Goal: Task Accomplishment & Management: Manage account settings

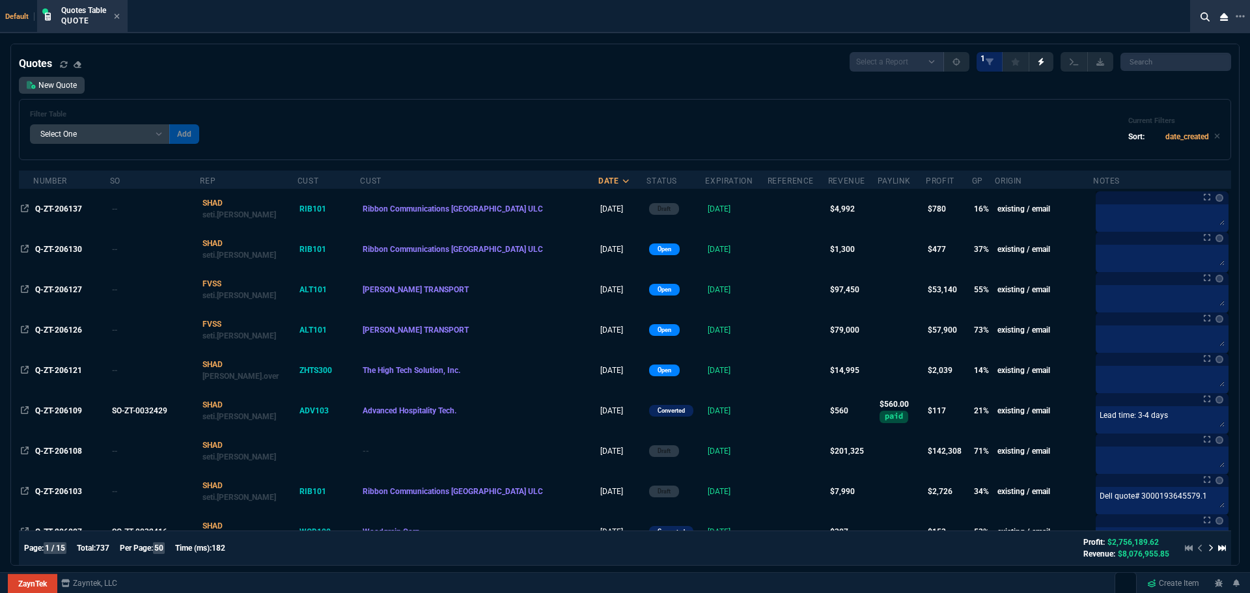
select select "4: SHAD"
select select
click at [1244, 16] on icon at bounding box center [1240, 16] width 9 height 3
click at [1164, 33] on li "Open New Tab" at bounding box center [1176, 28] width 129 height 16
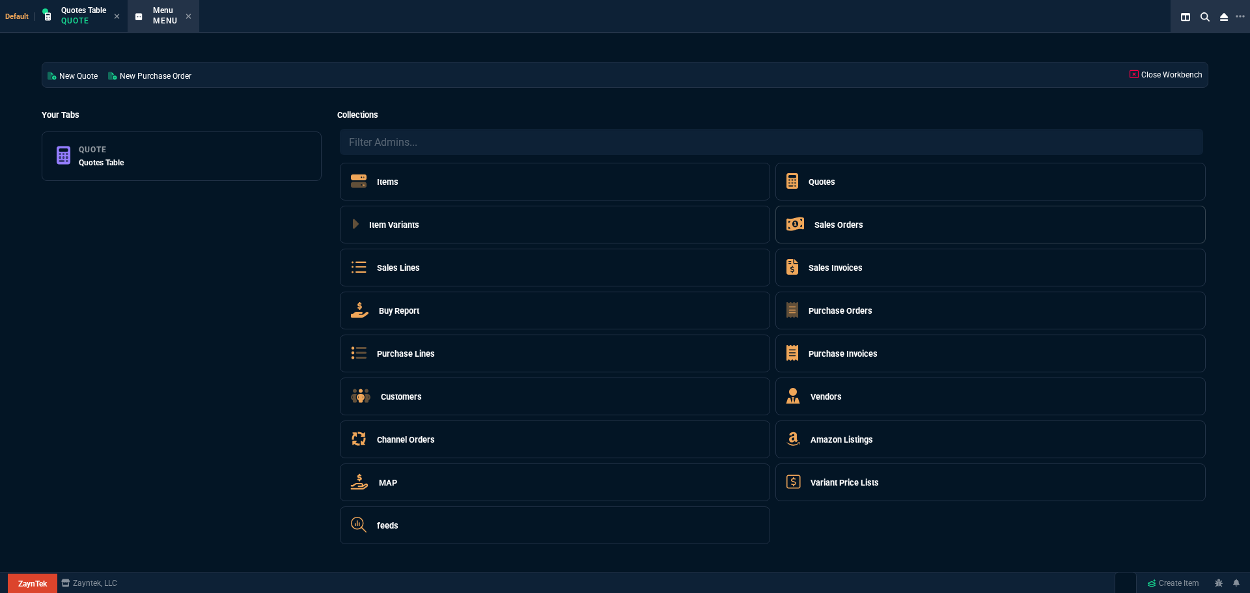
click at [854, 226] on h5 "Sales Orders" at bounding box center [839, 225] width 49 height 12
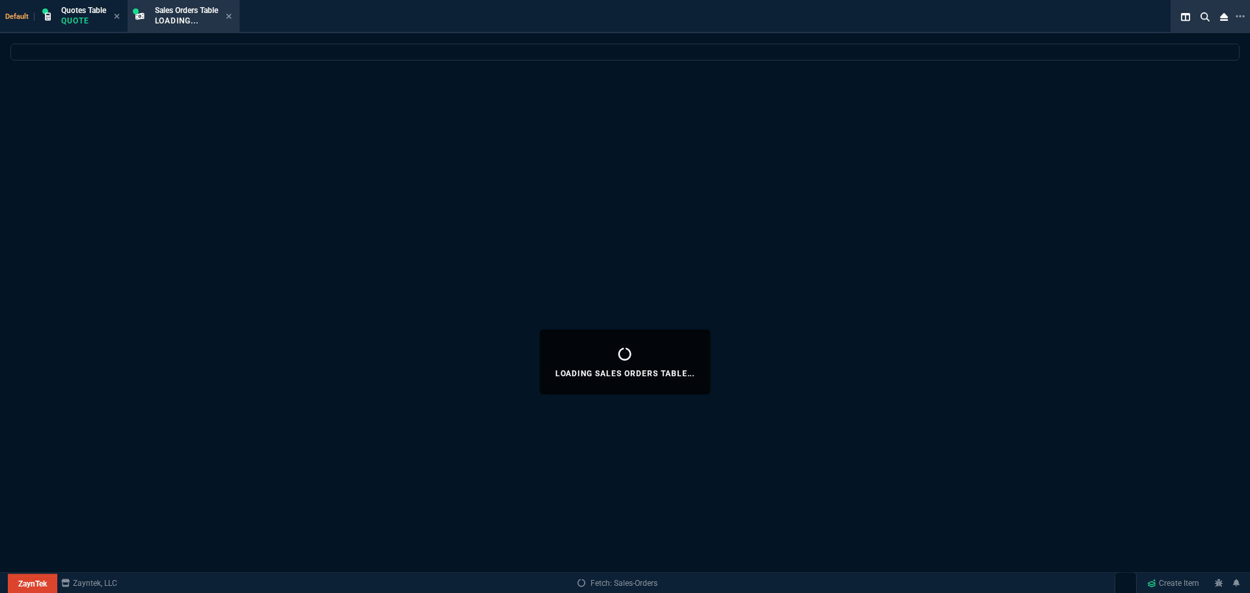
select select
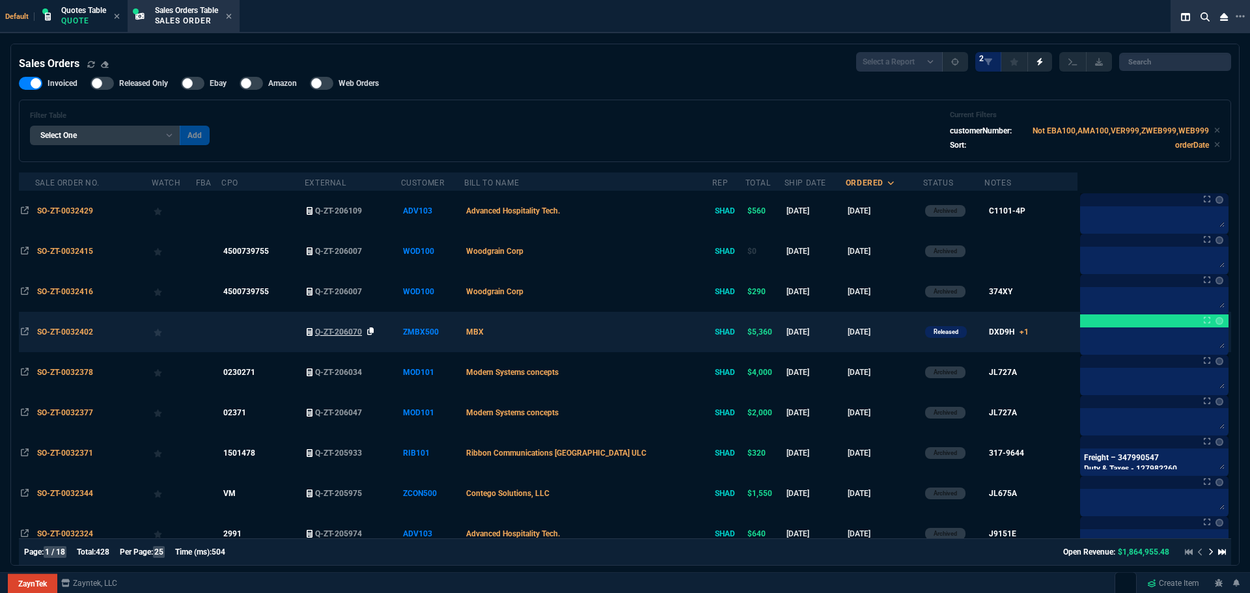
click at [374, 330] on icon at bounding box center [370, 332] width 7 height 8
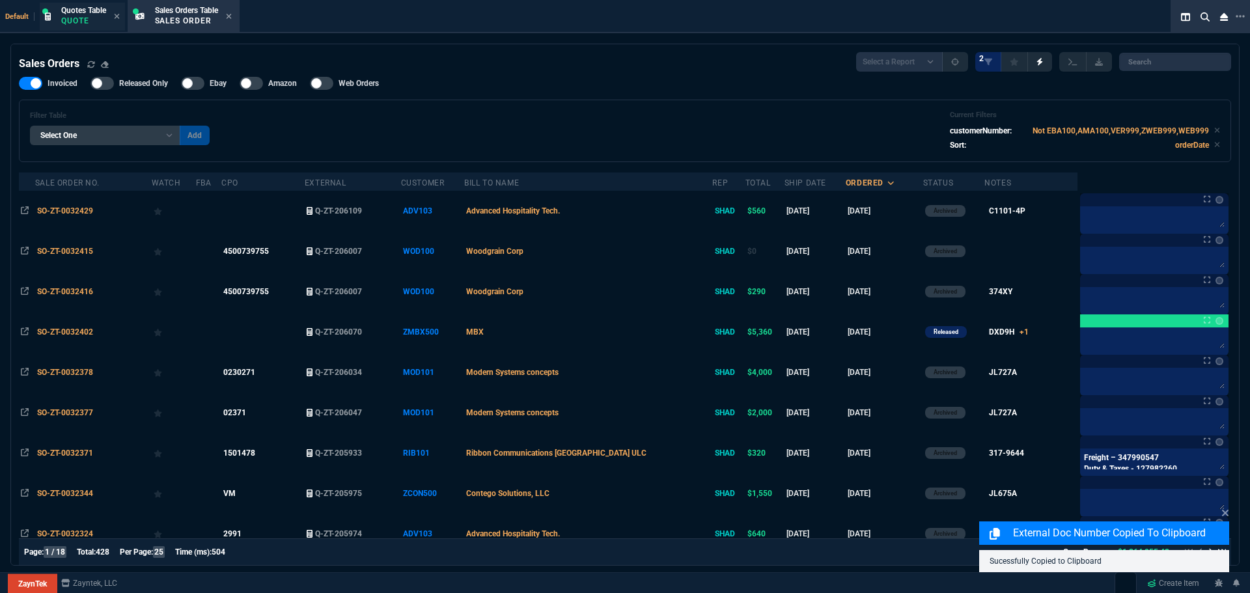
click at [88, 10] on span "Quotes Table" at bounding box center [83, 10] width 45 height 9
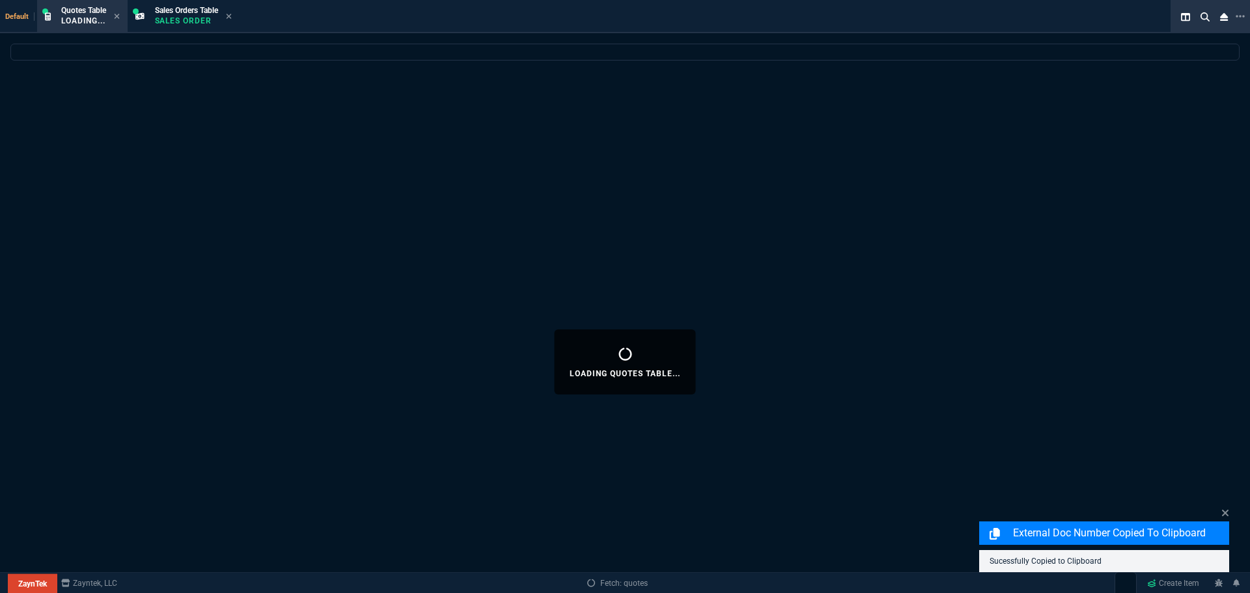
select select
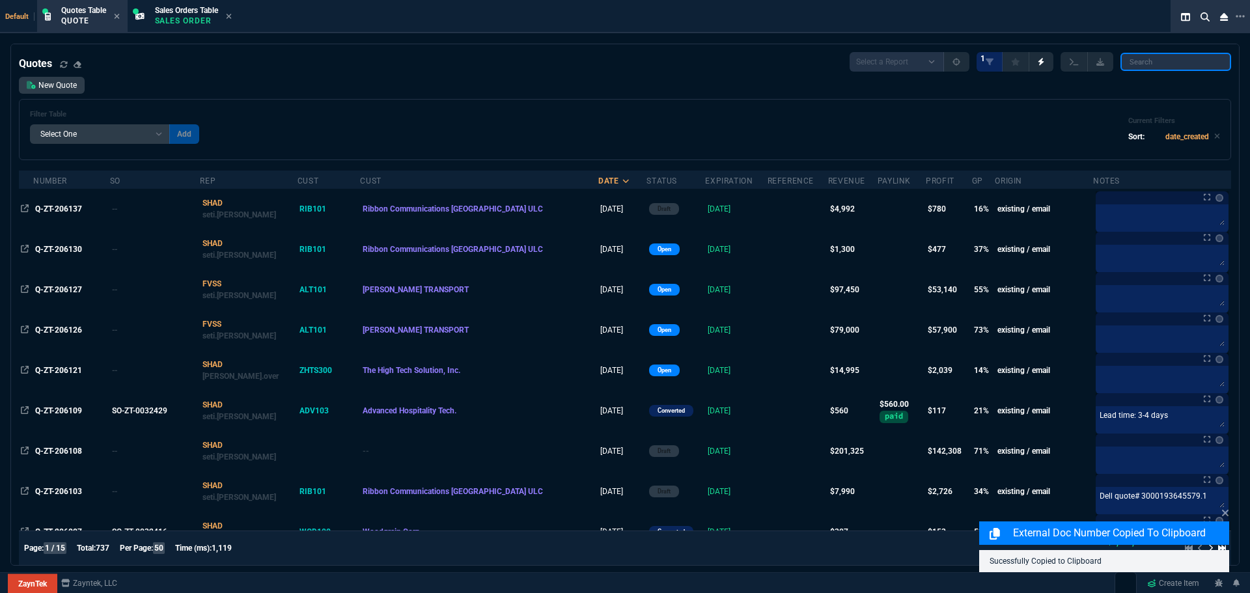
click at [1204, 61] on input "search" at bounding box center [1176, 62] width 111 height 18
paste input "Q-ZT-206070"
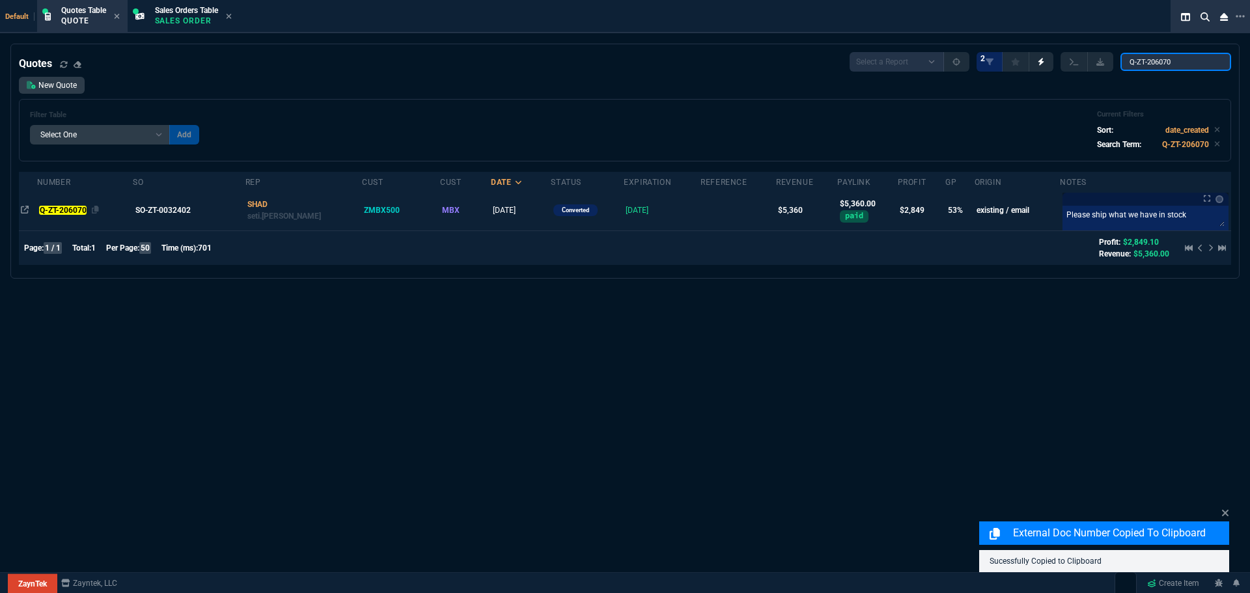
type input "Q-ZT-206070"
click at [73, 209] on mark "Q-ZT-206070" at bounding box center [63, 210] width 48 height 9
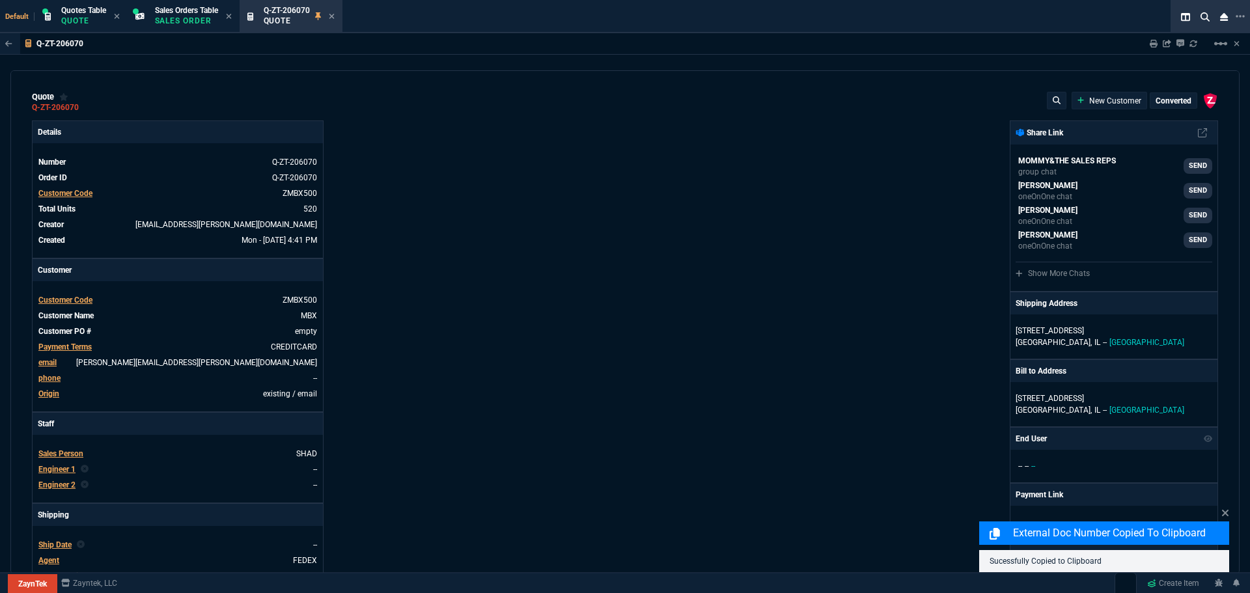
type input "50"
type input "4"
type input "58"
type input "7"
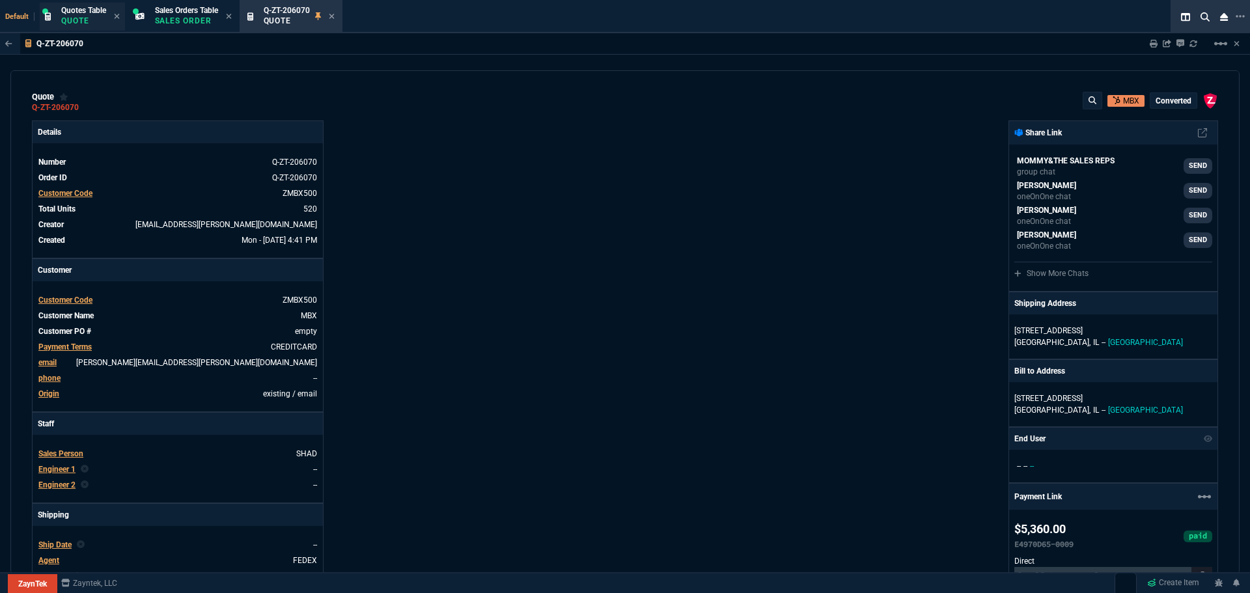
type input "70.18"
type input "208.19"
click at [72, 21] on p "Quote" at bounding box center [83, 21] width 45 height 10
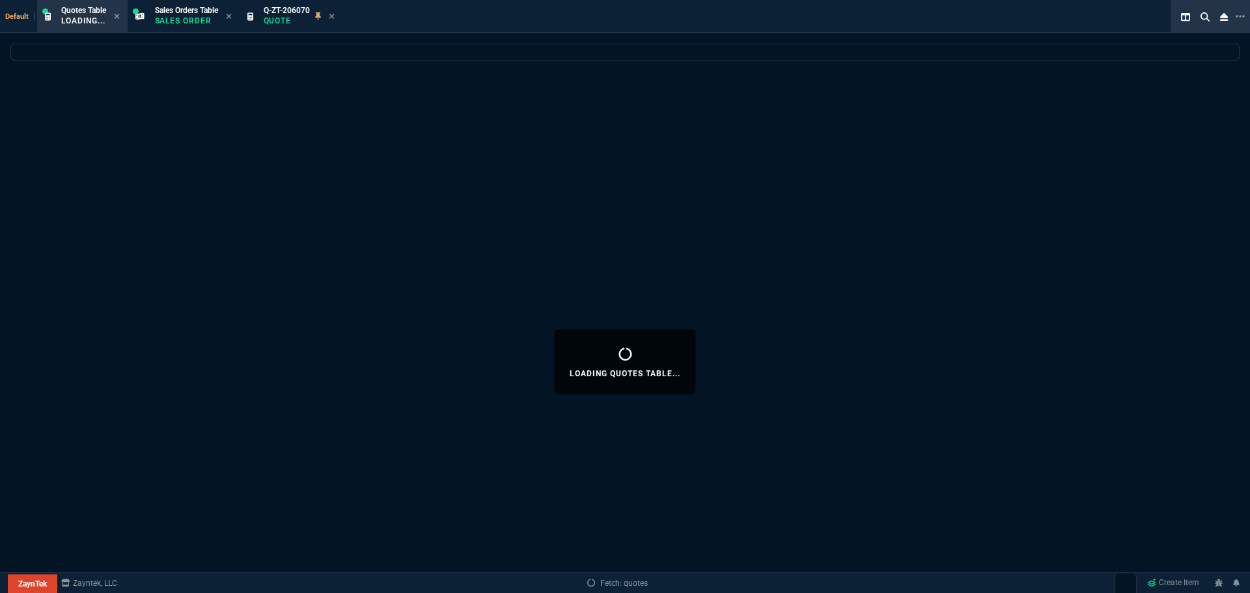
select select
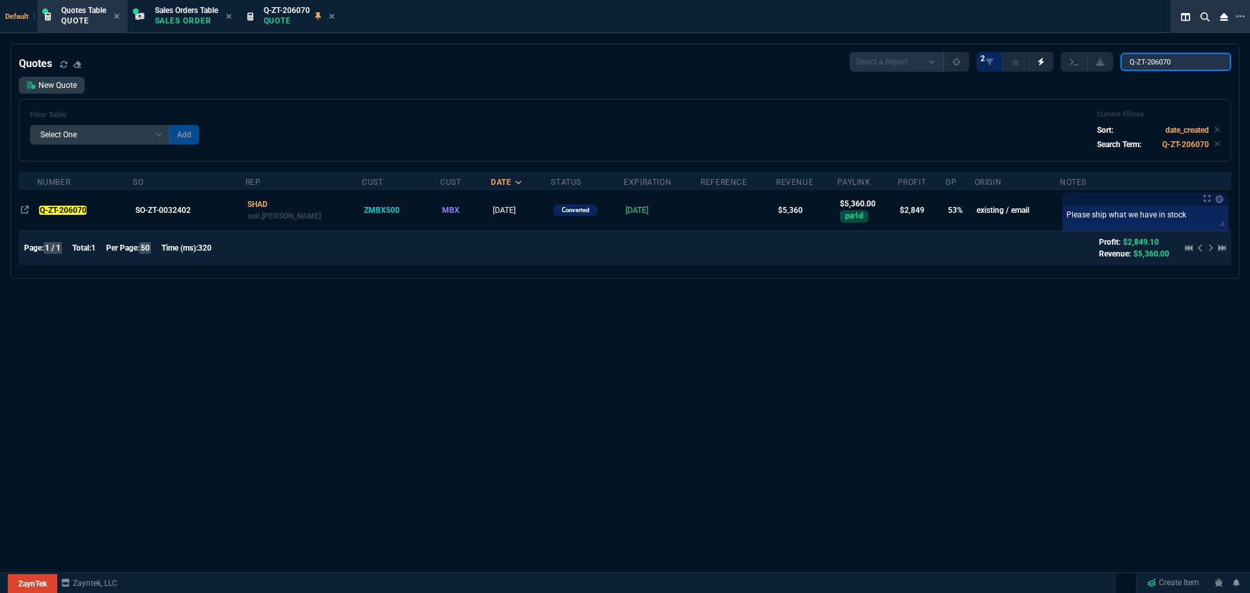
click at [1211, 62] on input "Q-ZT-206070" at bounding box center [1176, 62] width 111 height 18
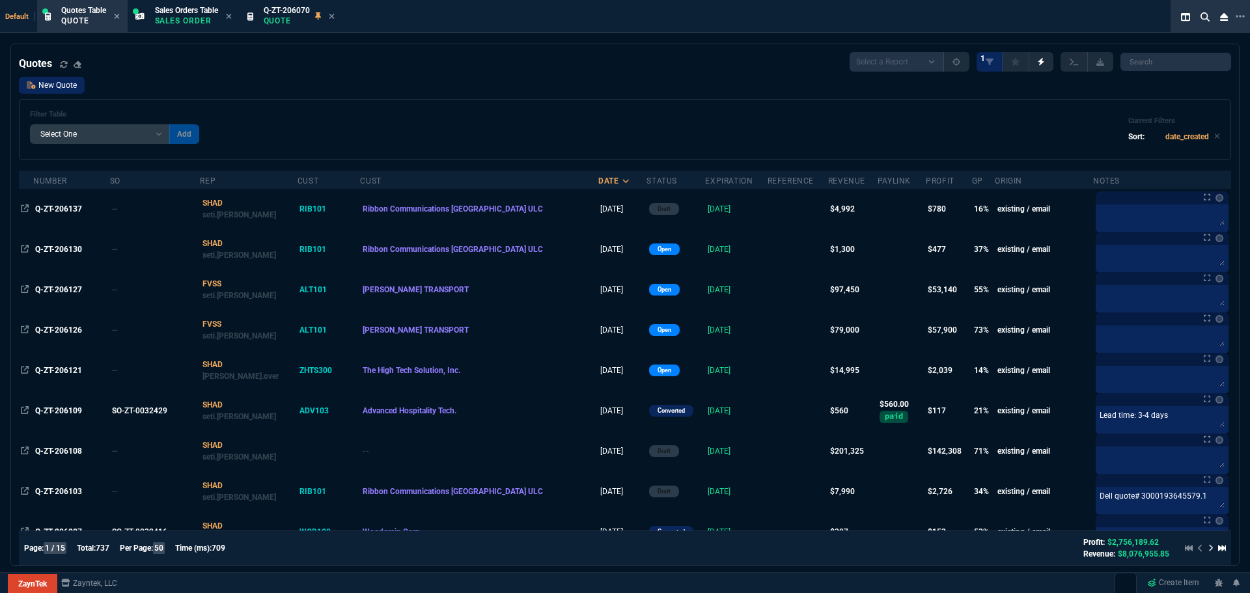
click at [59, 85] on link "New Quote" at bounding box center [52, 85] width 66 height 17
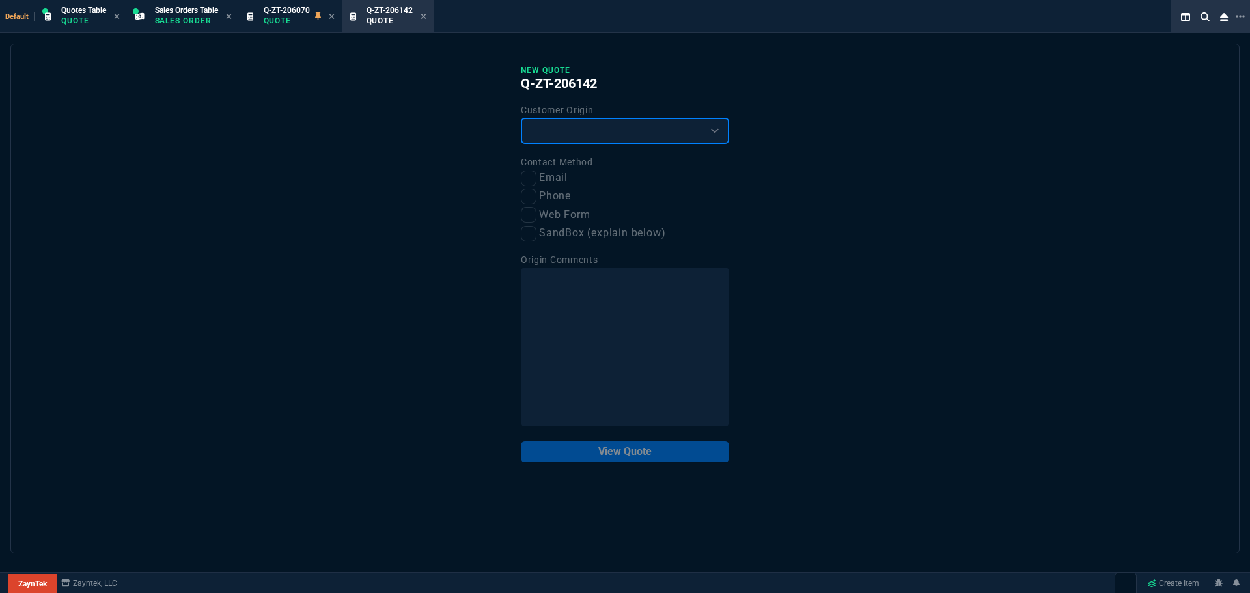
click at [532, 122] on select "Existing Customer Amazon Lead (first order) Website Lead (first order) Called (…" at bounding box center [625, 131] width 208 height 26
select select "existing"
click at [521, 119] on select "Existing Customer Amazon Lead (first order) Website Lead (first order) Called (…" at bounding box center [625, 131] width 208 height 26
click at [533, 184] on input "Email" at bounding box center [529, 179] width 16 height 16
checkbox input "true"
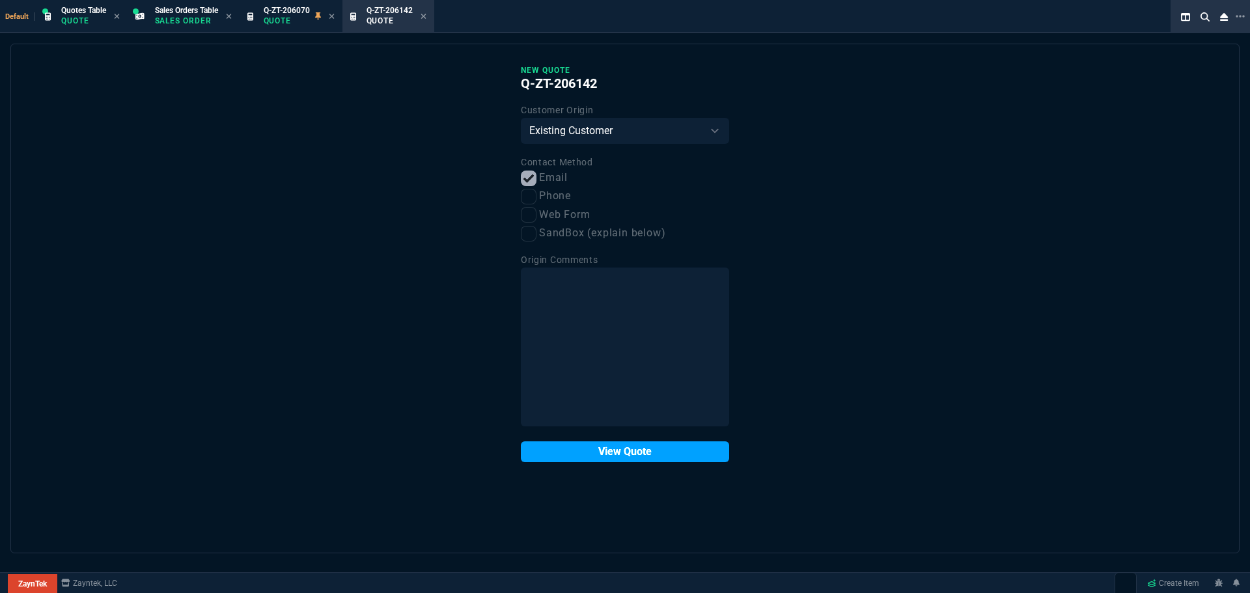
click at [658, 445] on button "View Quote" at bounding box center [625, 452] width 208 height 21
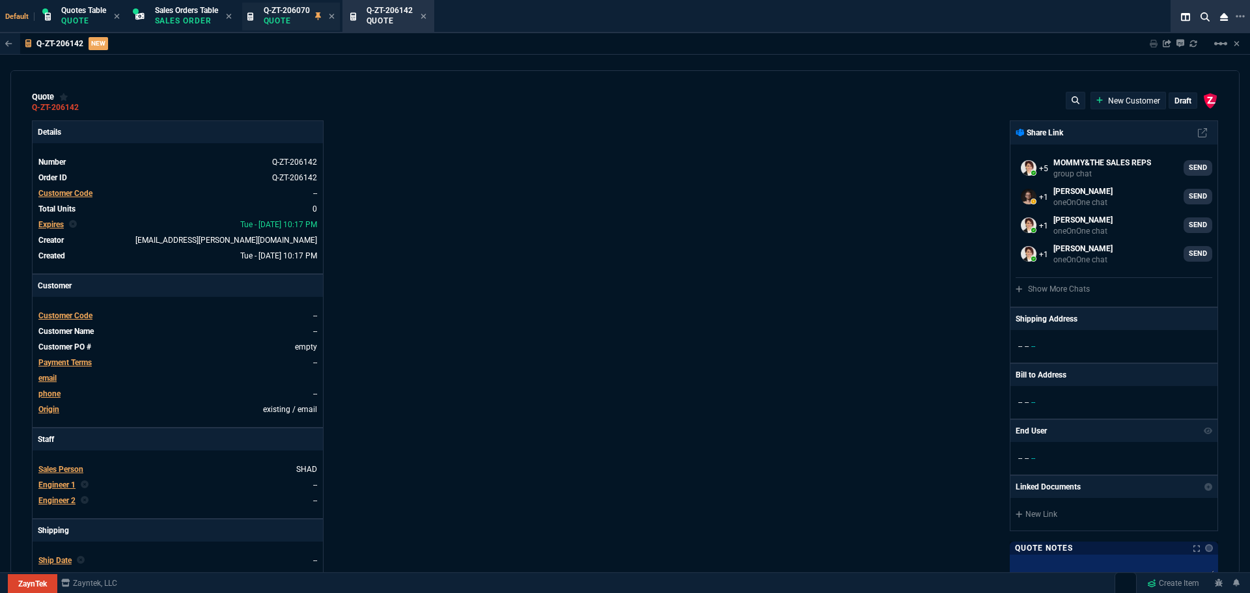
click at [305, 12] on span "Q-ZT-206070" at bounding box center [287, 10] width 46 height 9
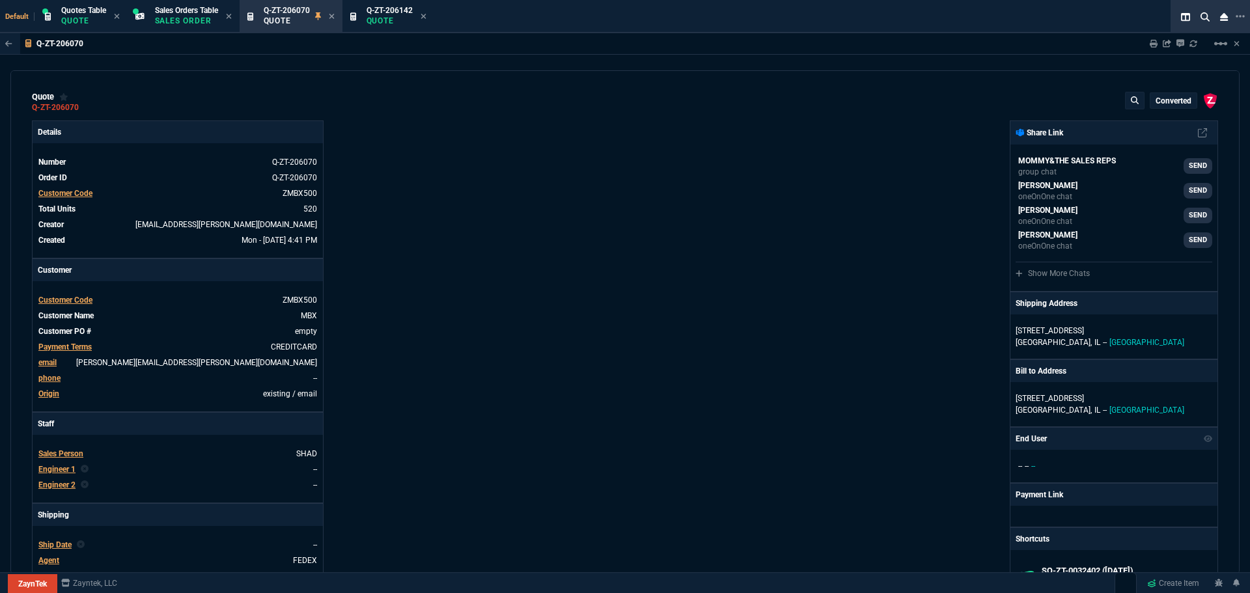
type input "50"
type input "4"
type input "58"
type input "7"
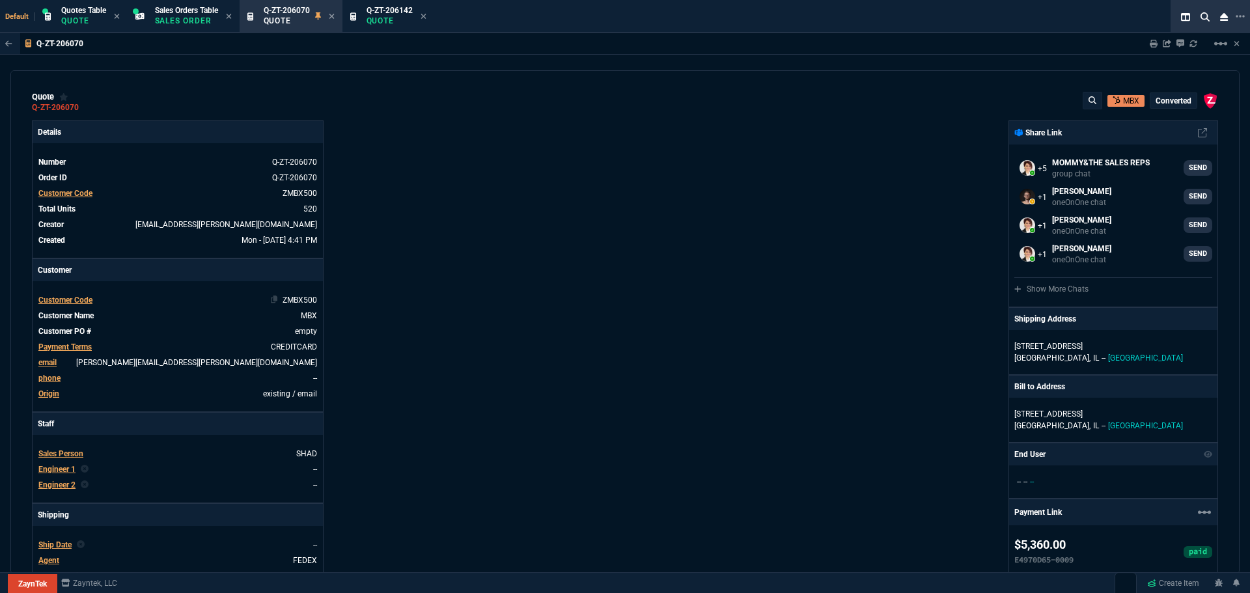
type input "70.18"
type input "208.19"
type input "89"
type input "94"
click at [274, 297] on icon at bounding box center [274, 300] width 7 height 8
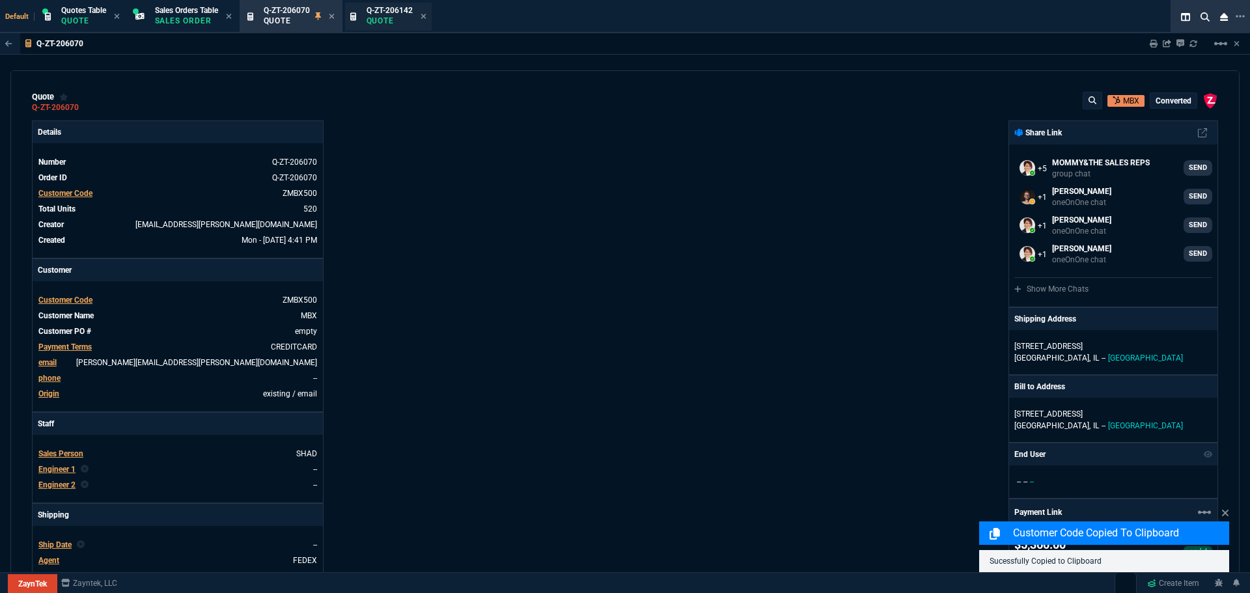
click at [379, 18] on p "Quote" at bounding box center [390, 21] width 46 height 10
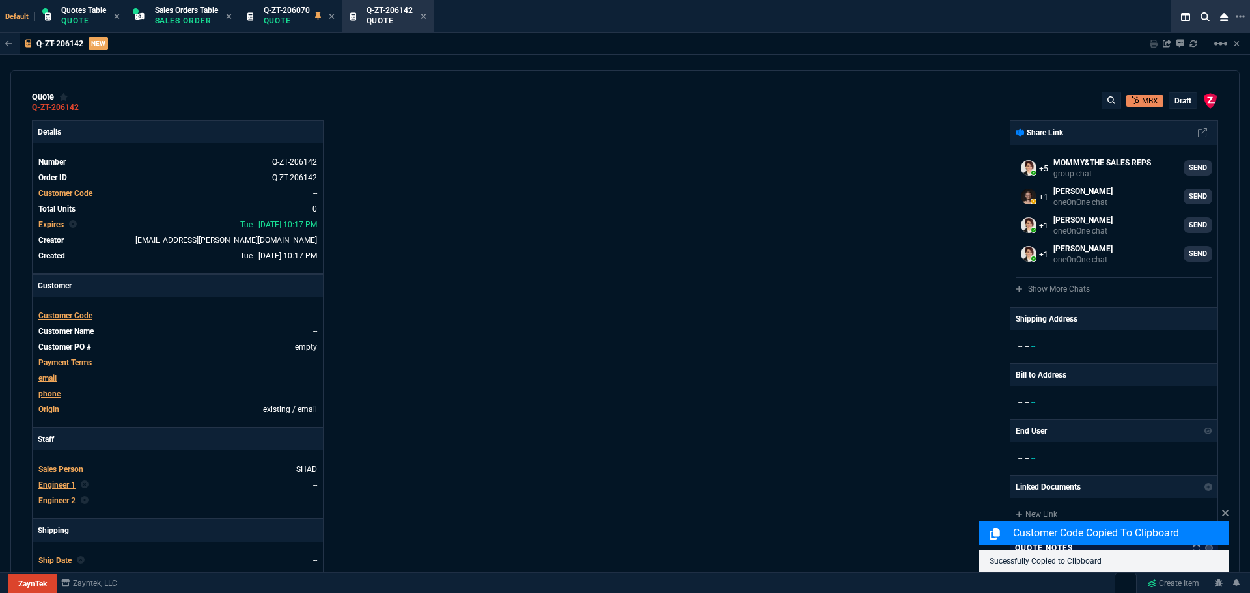
click at [81, 317] on span "Customer Code" at bounding box center [65, 315] width 54 height 9
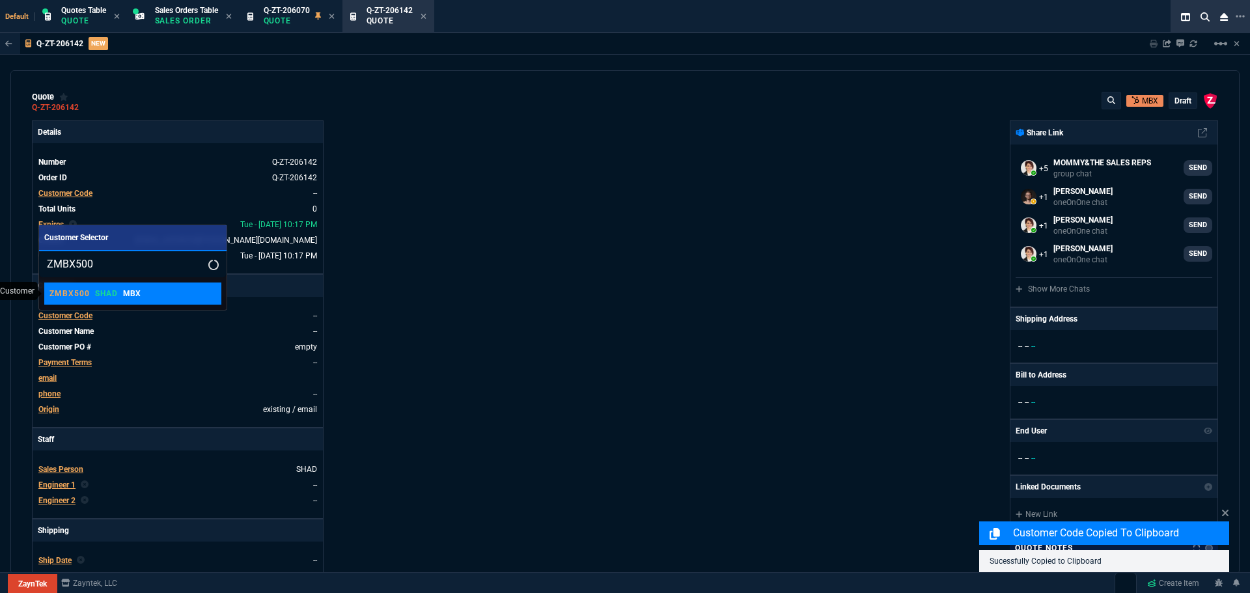
type input "ZMBX500"
click at [132, 295] on p "MBX" at bounding box center [132, 294] width 18 height 12
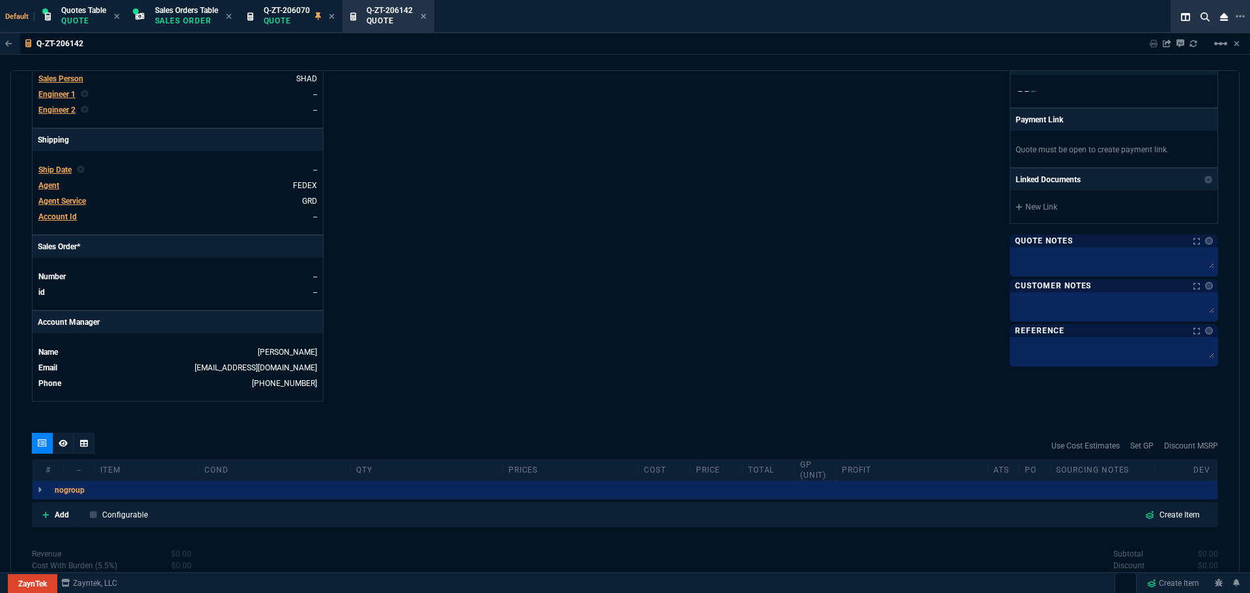
scroll to position [498, 0]
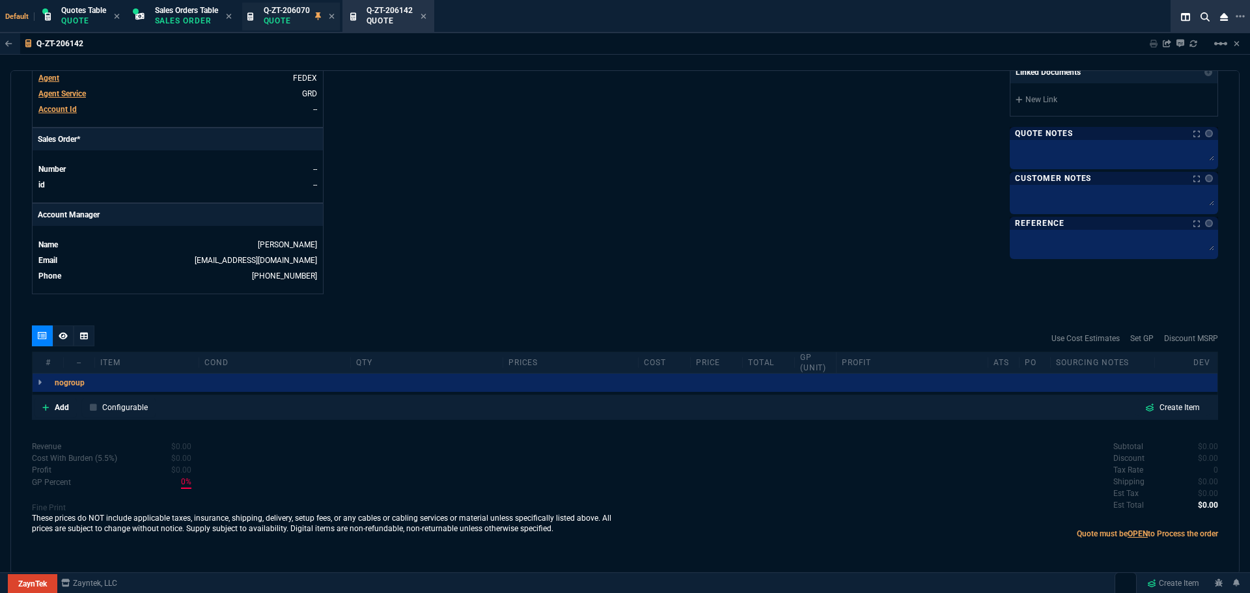
click at [289, 16] on p "Quote" at bounding box center [287, 21] width 46 height 10
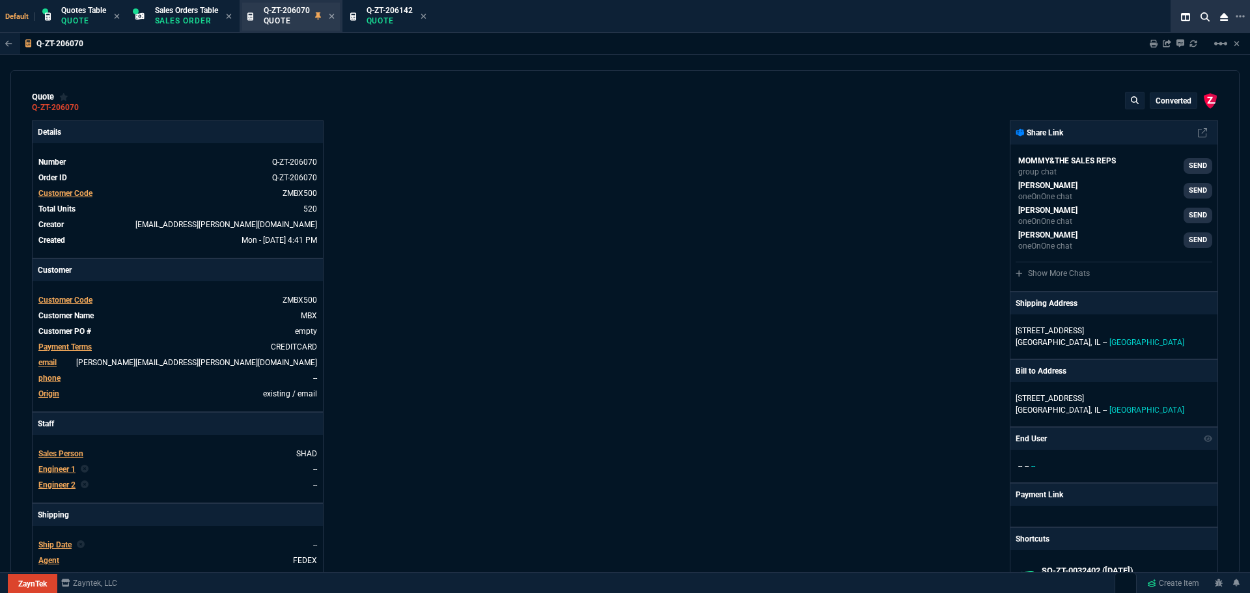
type input "50"
type input "4"
type input "58"
type input "7"
type input "89"
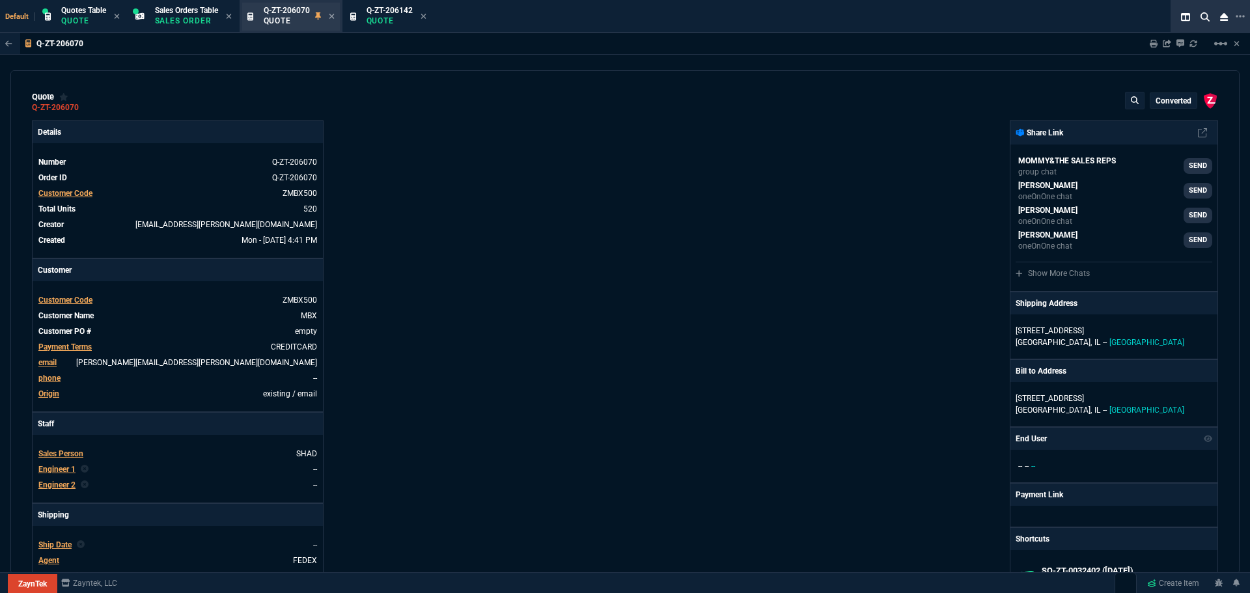
type input "94"
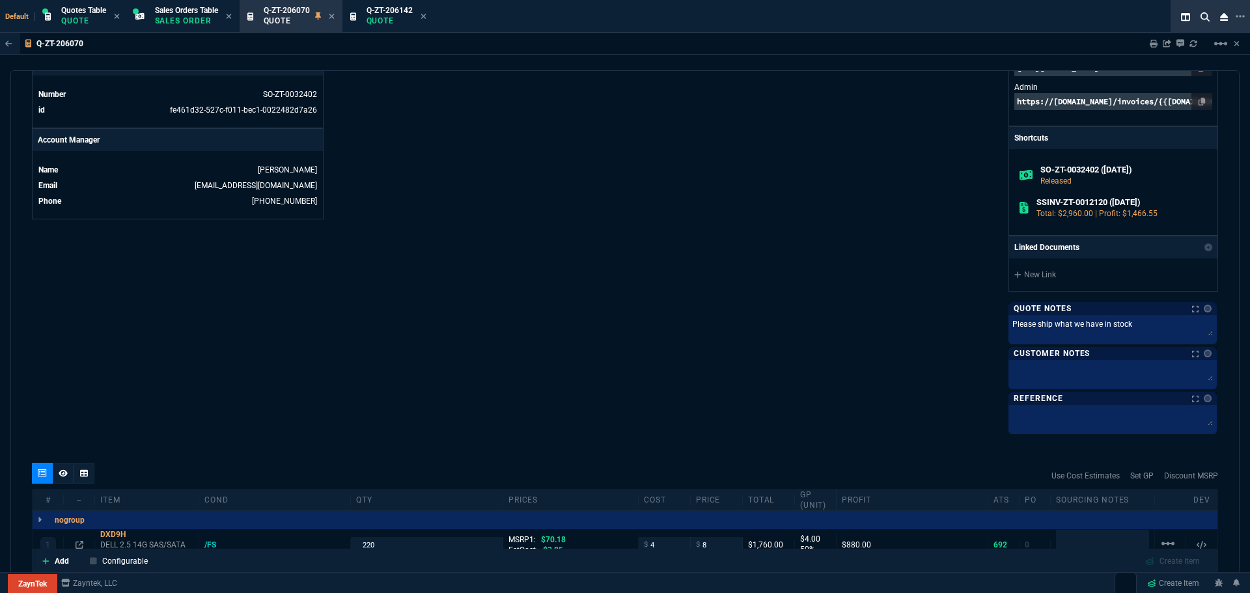
scroll to position [772, 0]
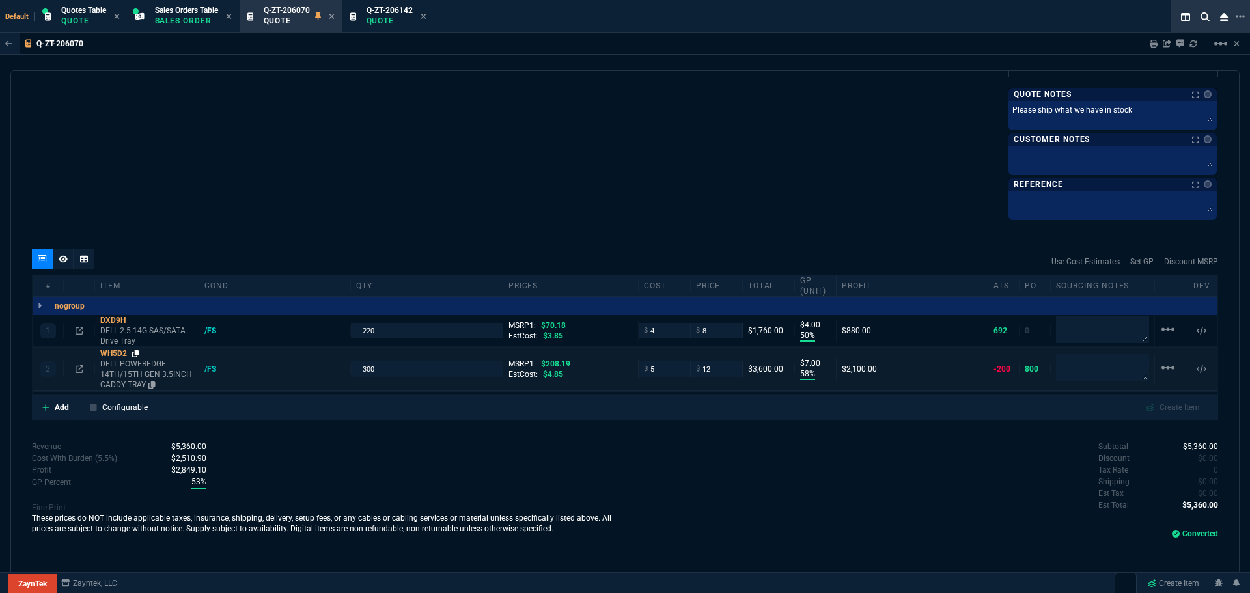
click at [138, 352] on icon at bounding box center [135, 354] width 7 height 8
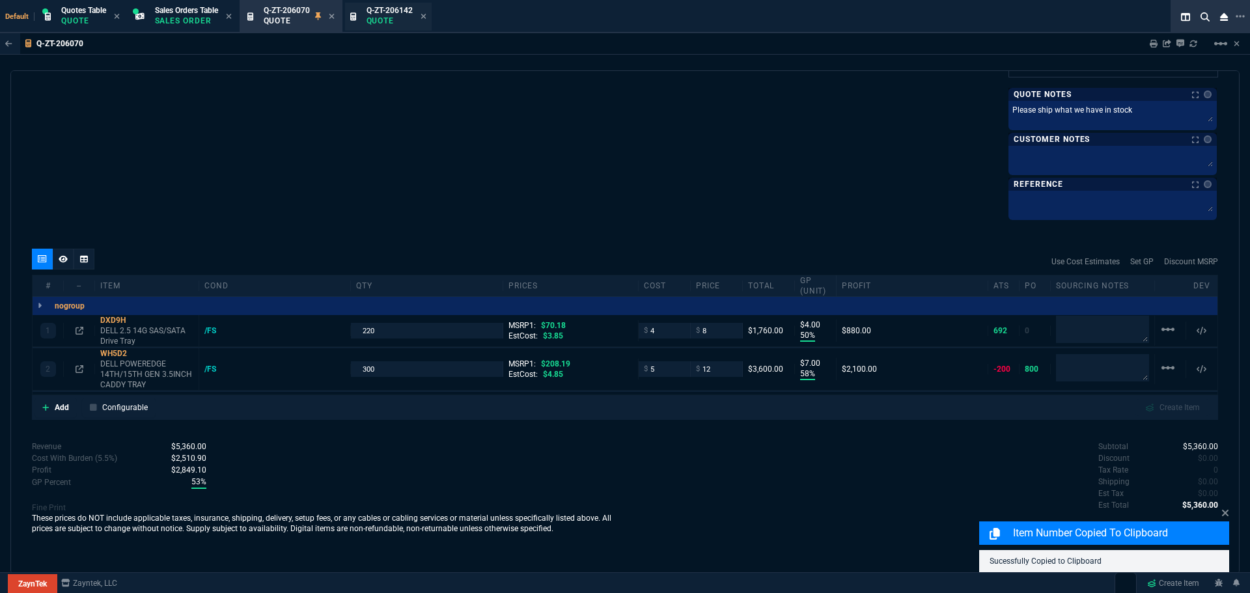
click at [386, 16] on p "Quote" at bounding box center [390, 21] width 46 height 10
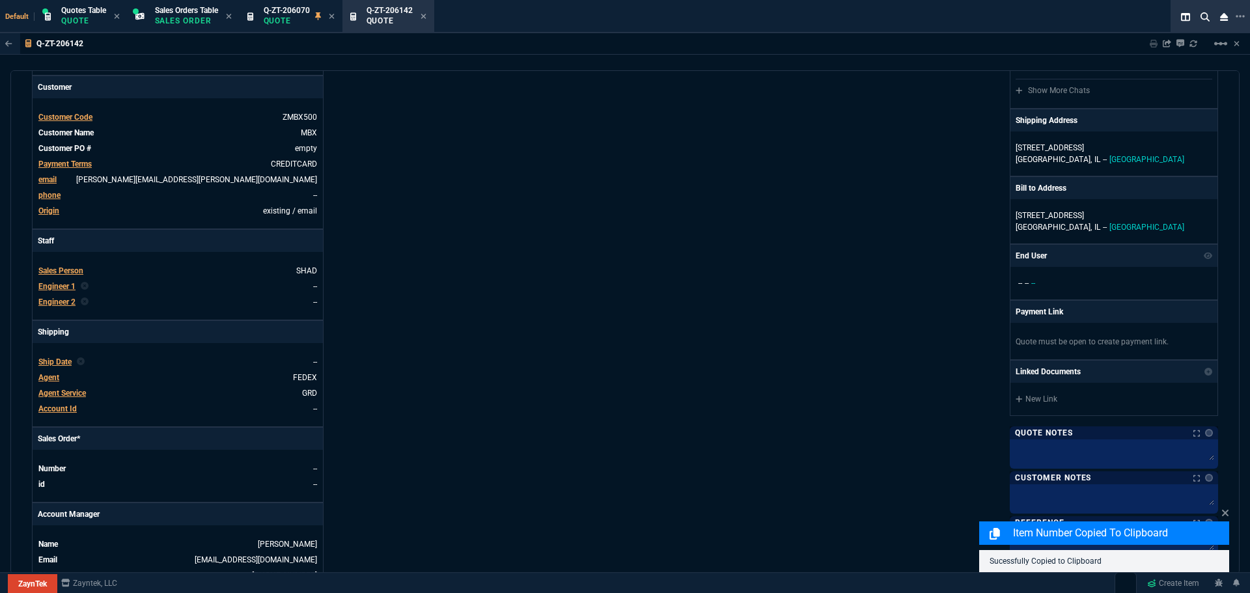
scroll to position [498, 0]
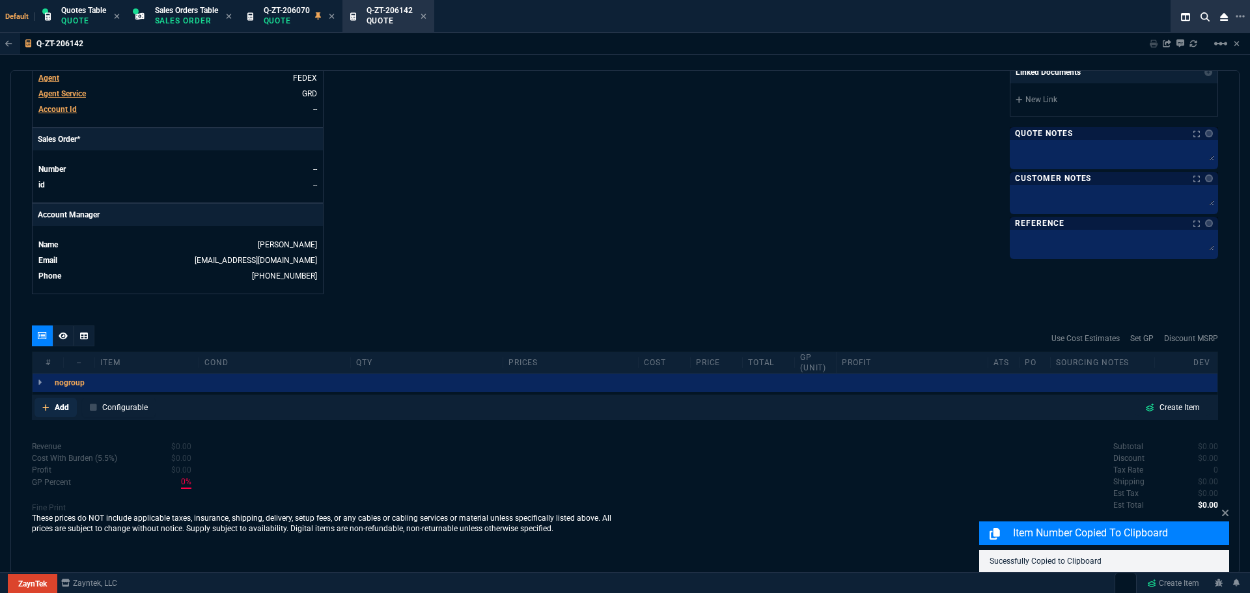
click at [59, 407] on p "Add" at bounding box center [62, 408] width 14 height 12
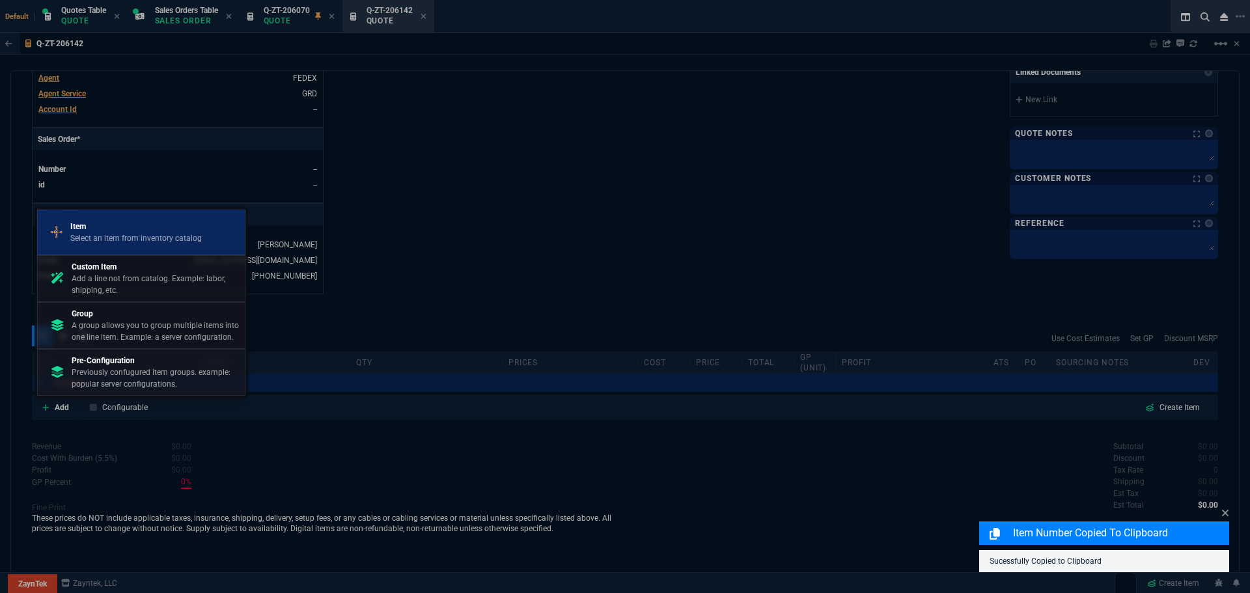
click at [118, 230] on p "Item" at bounding box center [136, 227] width 132 height 12
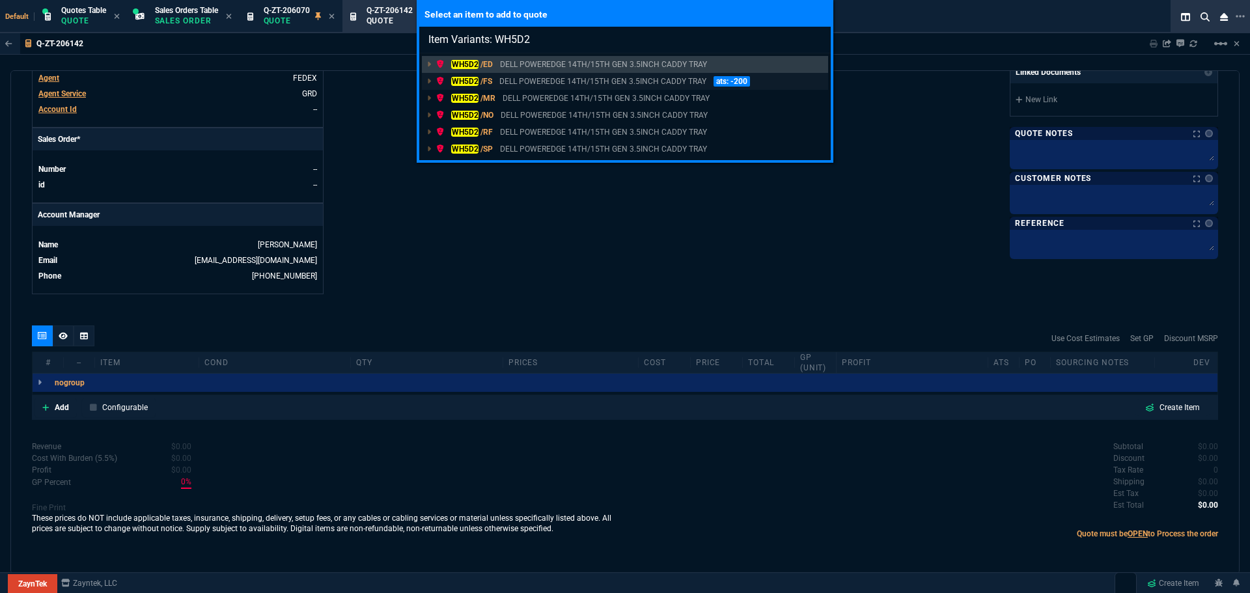
type input "Item Variants: WH5D2"
click at [466, 79] on mark "WH5D2" at bounding box center [464, 81] width 27 height 9
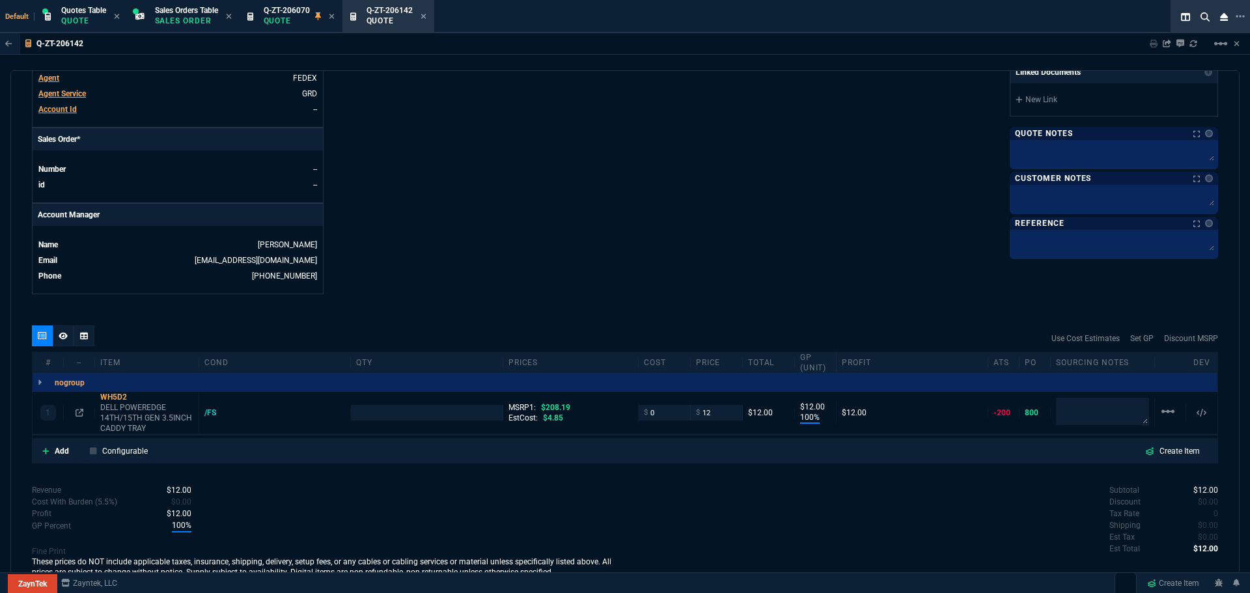
scroll to position [485, 0]
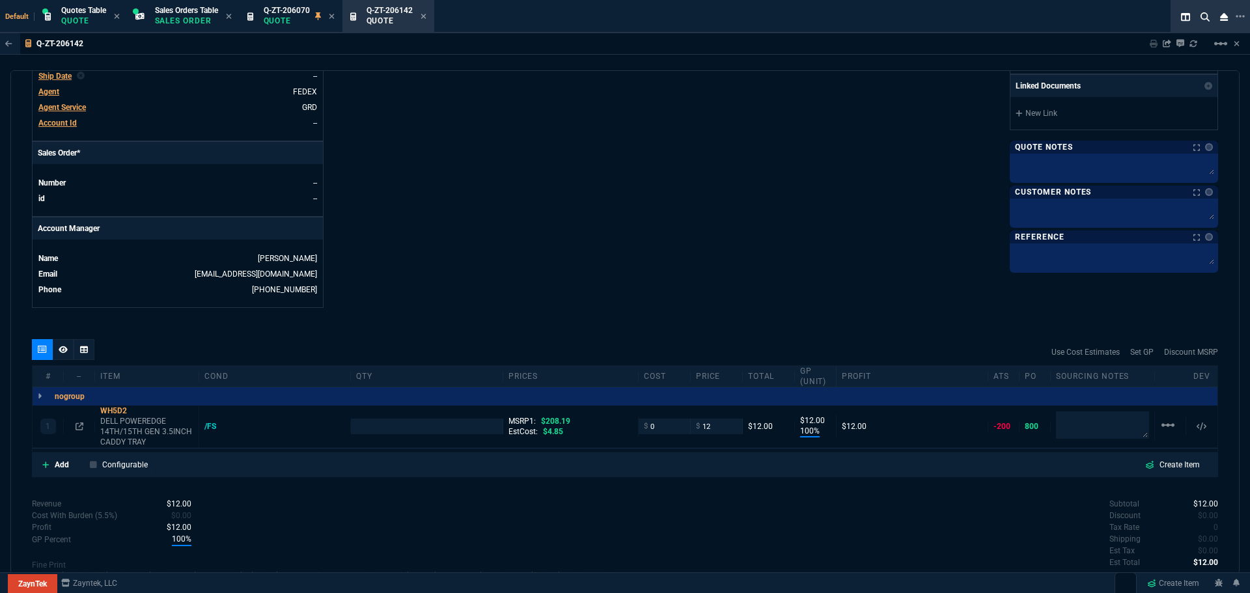
type input "100"
type input "12"
type input "94"
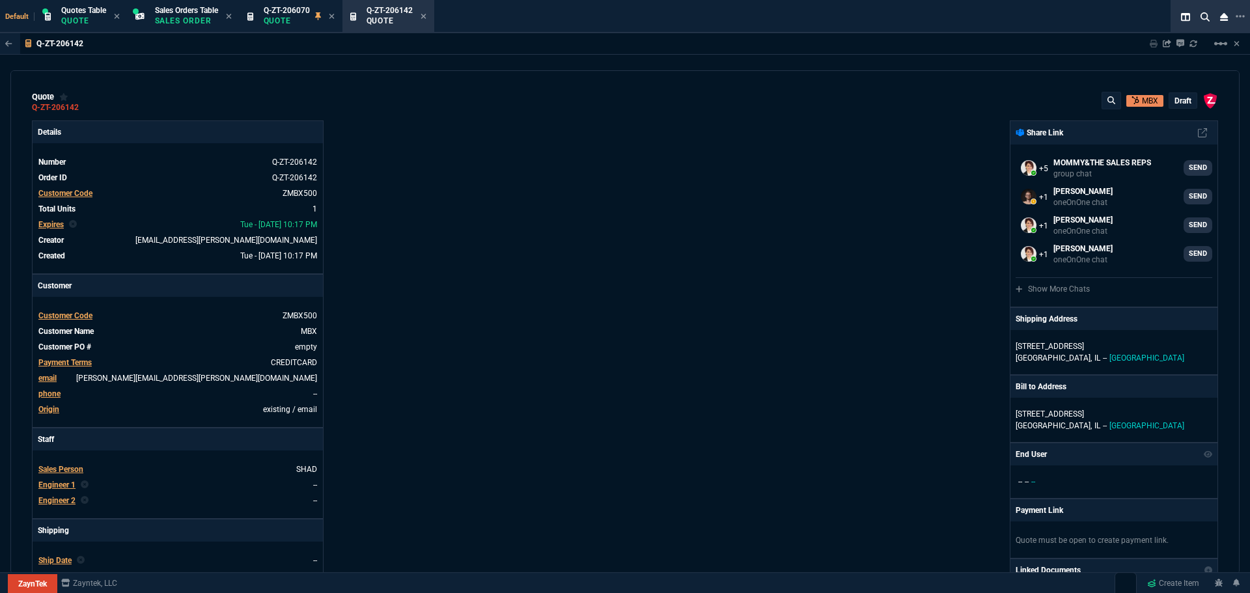
select select "4: SHAD"
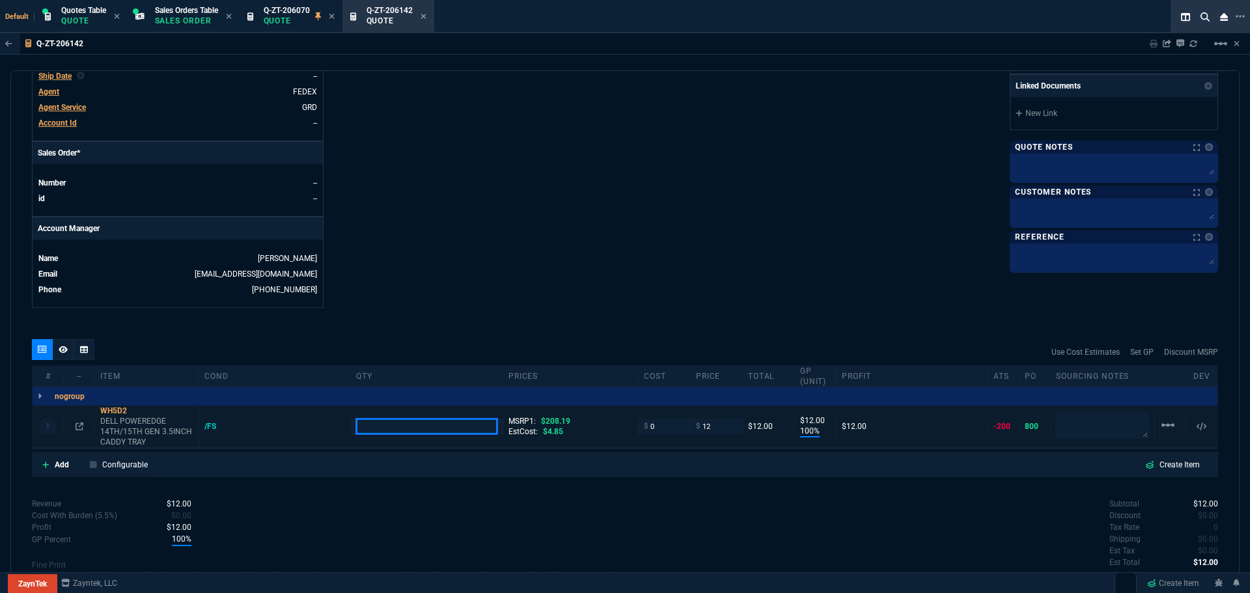
click at [453, 423] on input "number" at bounding box center [426, 426] width 141 height 15
type input "30"
click at [299, 18] on p "Quote" at bounding box center [287, 21] width 46 height 10
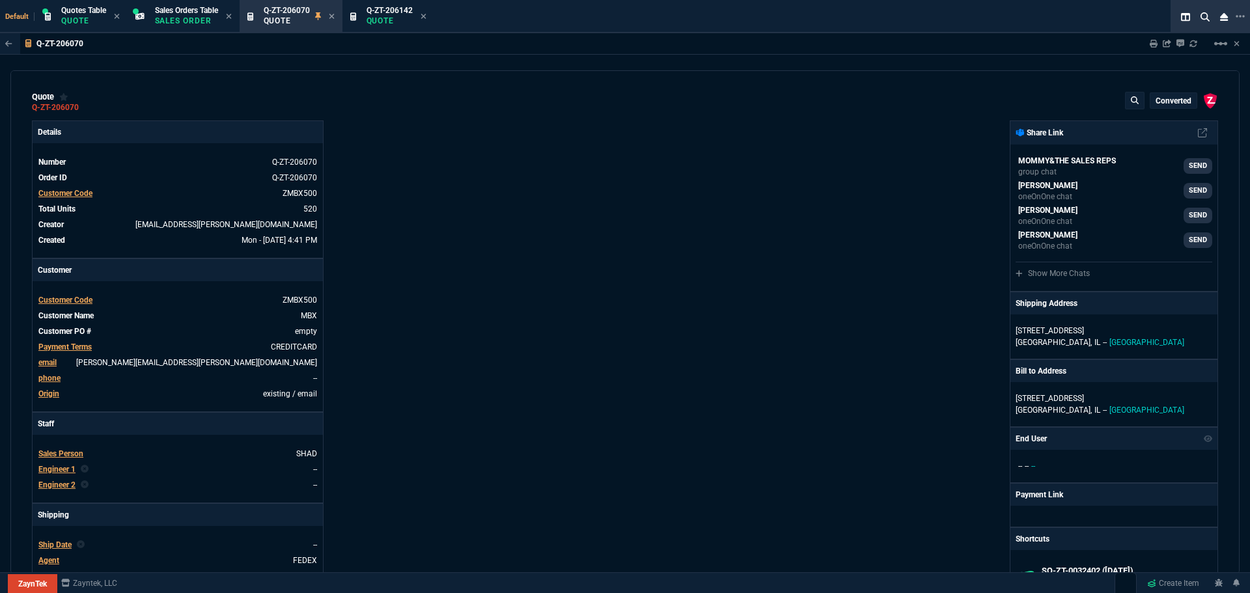
type input "50"
type input "4"
type input "58"
type input "7"
type input "89"
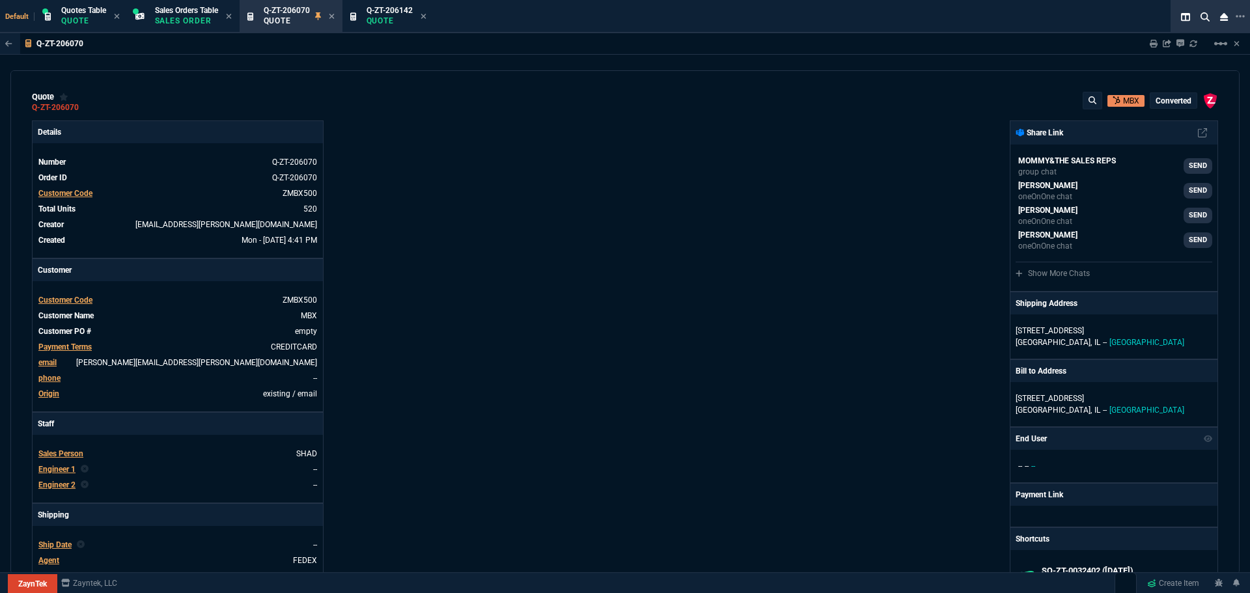
type input "94"
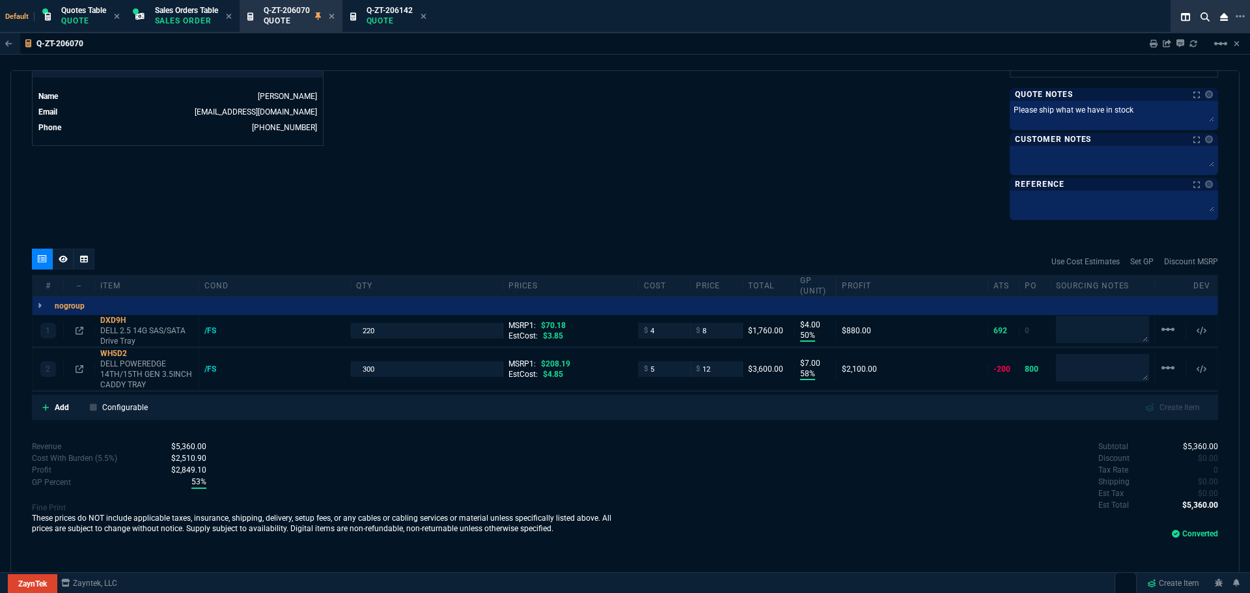
scroll to position [716, 0]
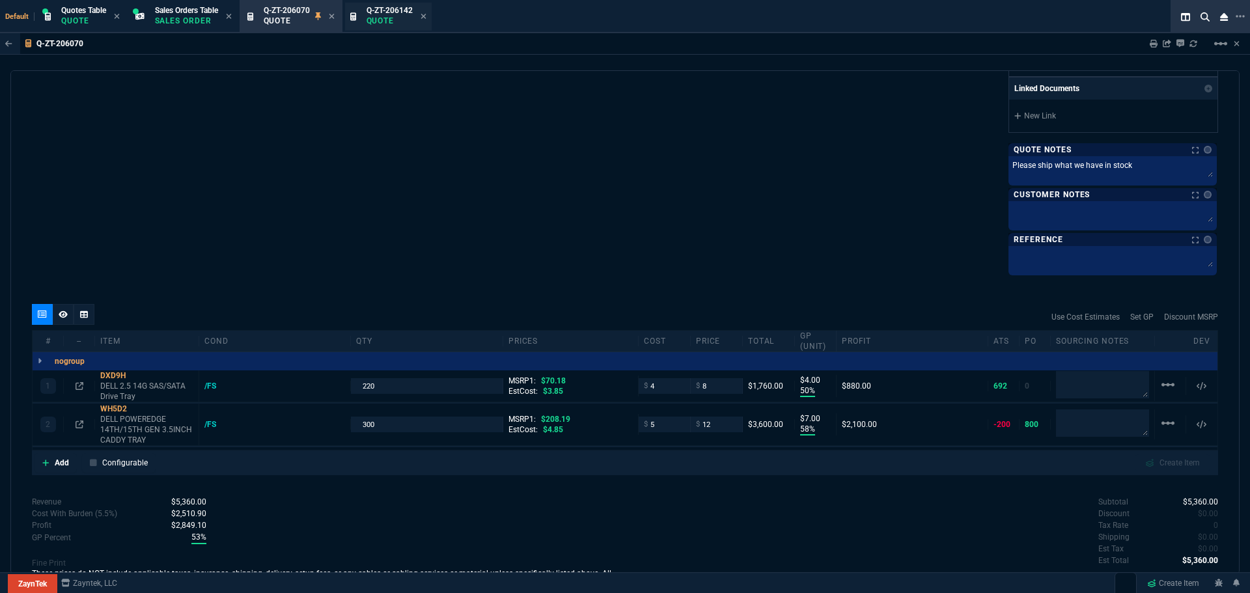
click at [382, 25] on p "Quote" at bounding box center [390, 21] width 46 height 10
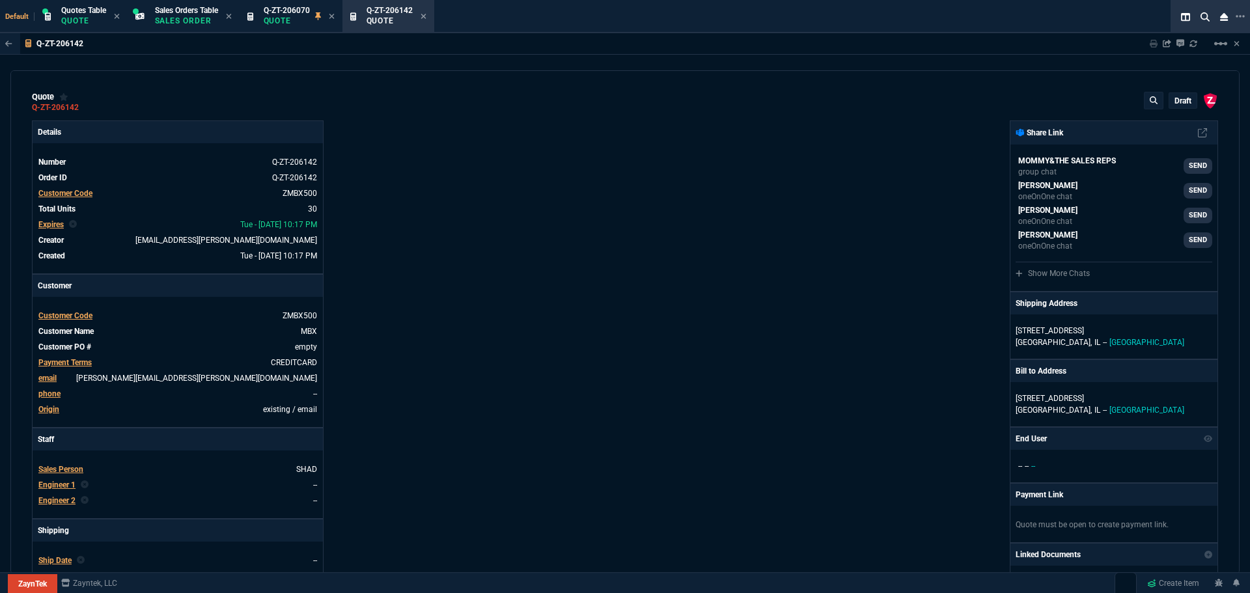
type input "100"
type input "12"
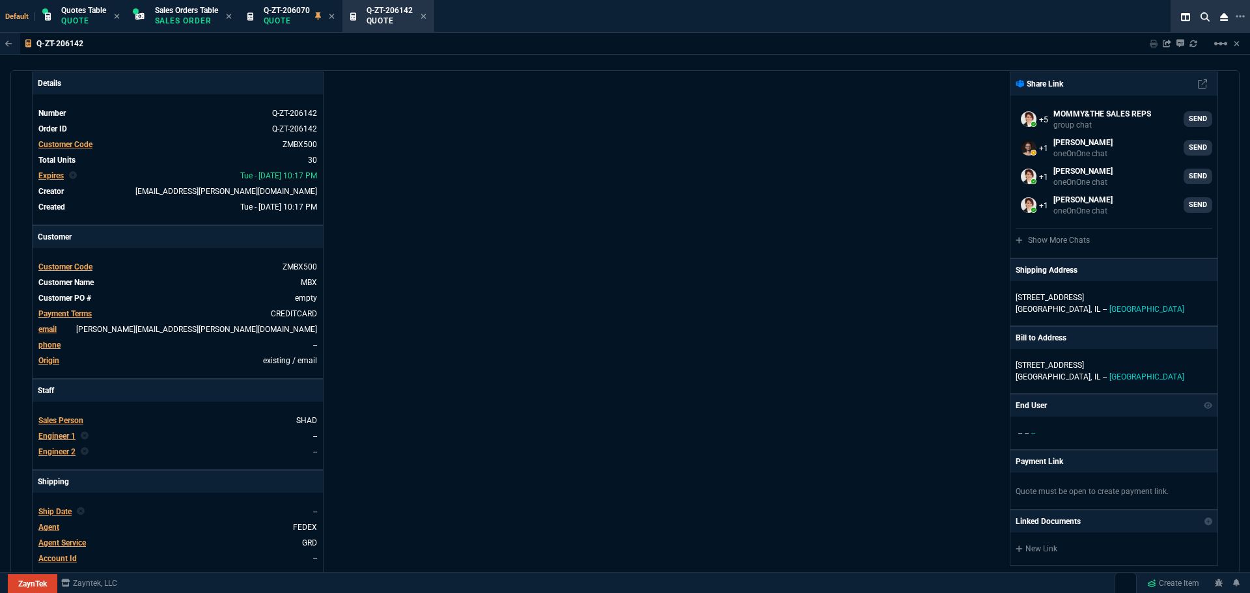
type input "208.19"
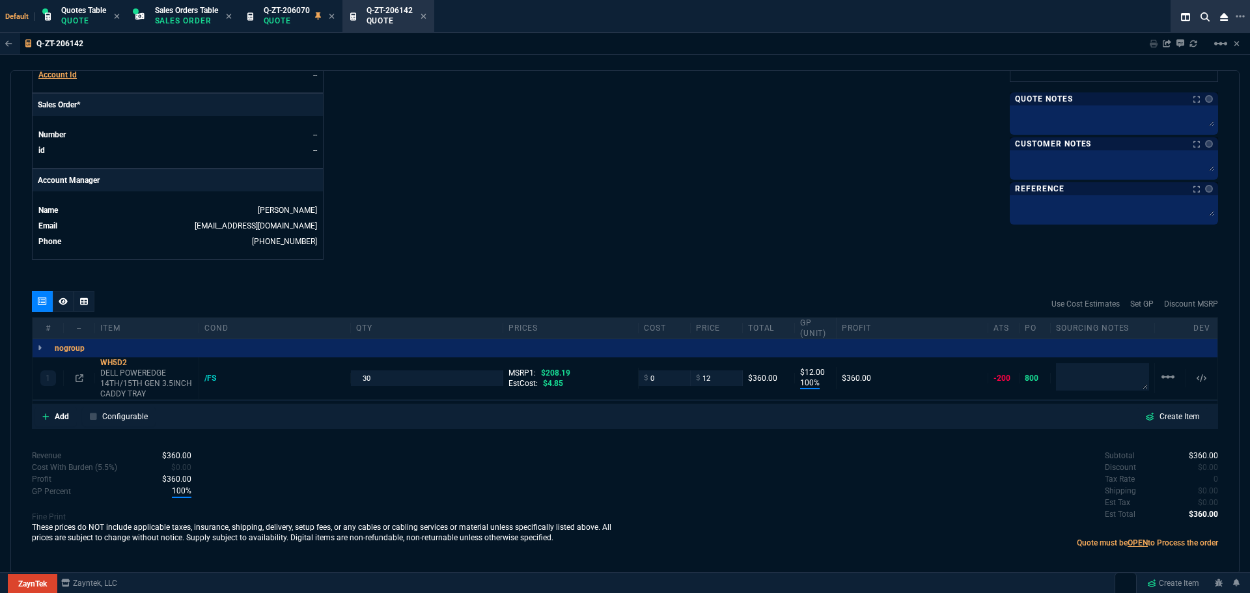
scroll to position [542, 0]
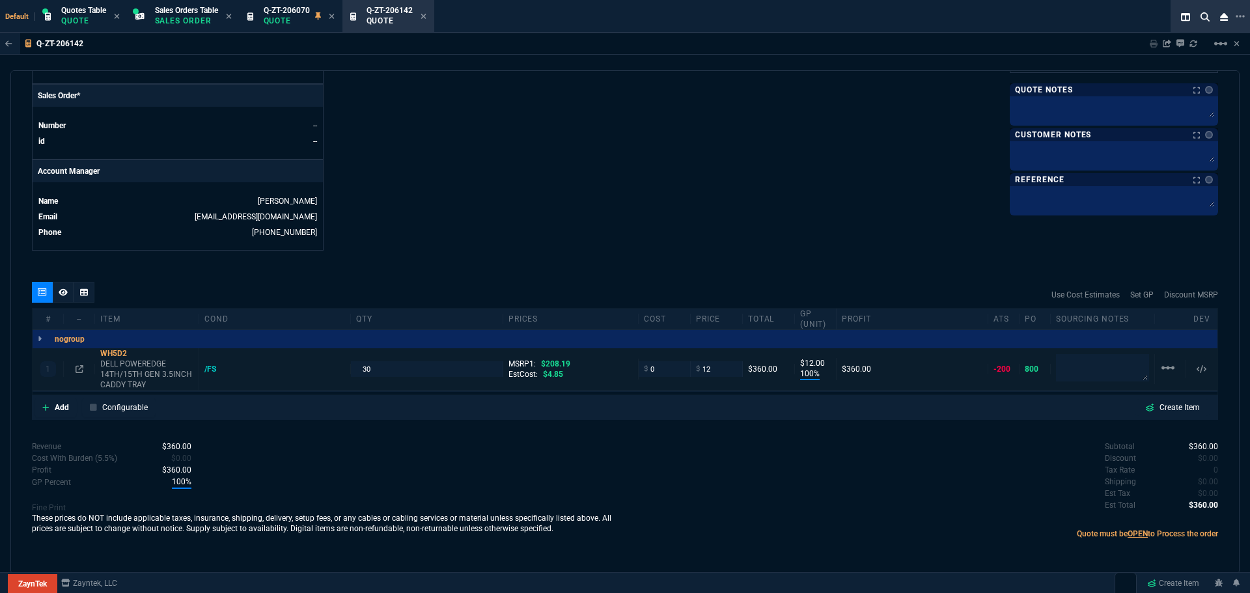
type input "94"
click at [651, 370] on input "0" at bounding box center [664, 368] width 41 height 15
type input "5"
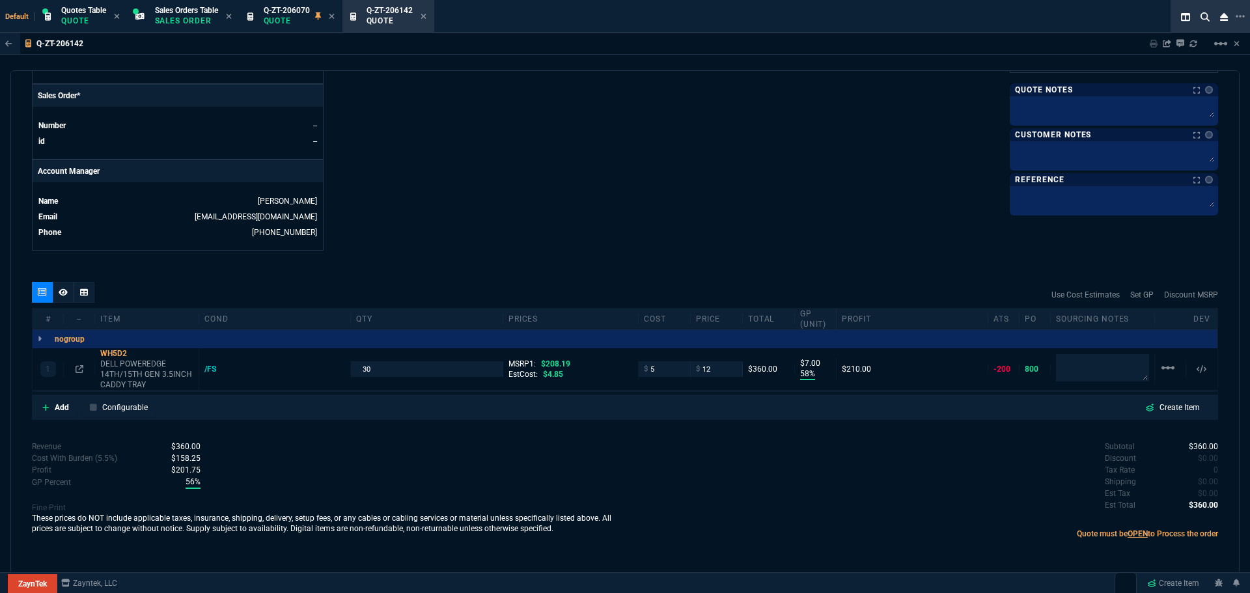
type input "58"
type input "7"
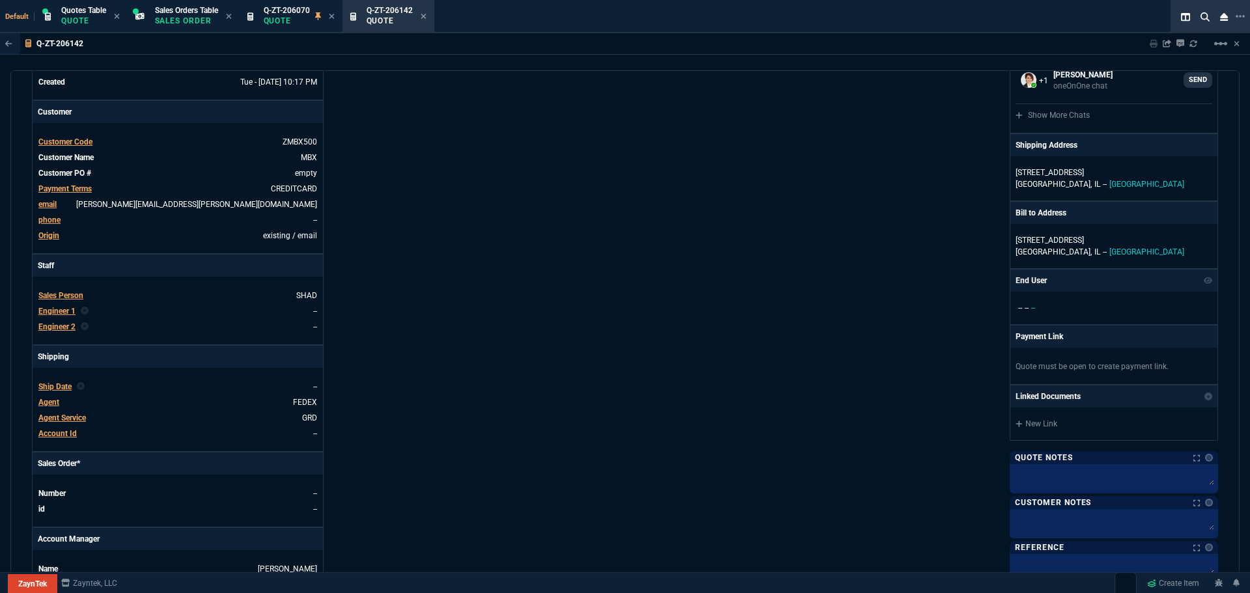
scroll to position [86, 0]
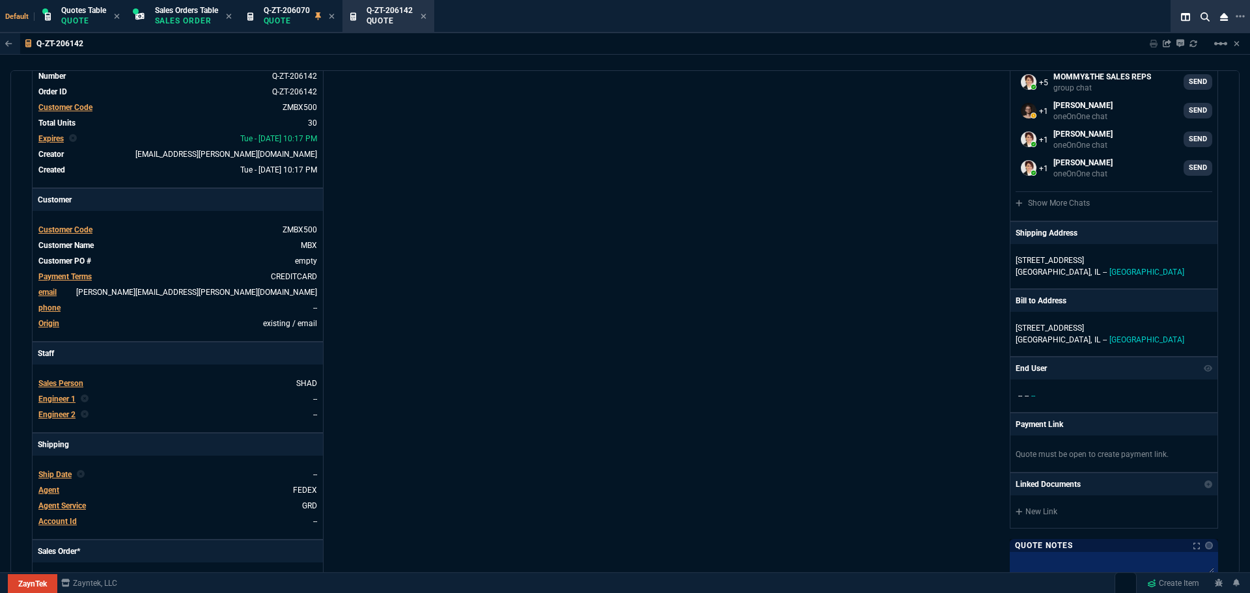
click at [777, 225] on div "ZaynTek, LLC 2609 Technology Dr Suite 200 Plano, TX 75074 Share Link MOMMY&THE …" at bounding box center [921, 371] width 593 height 672
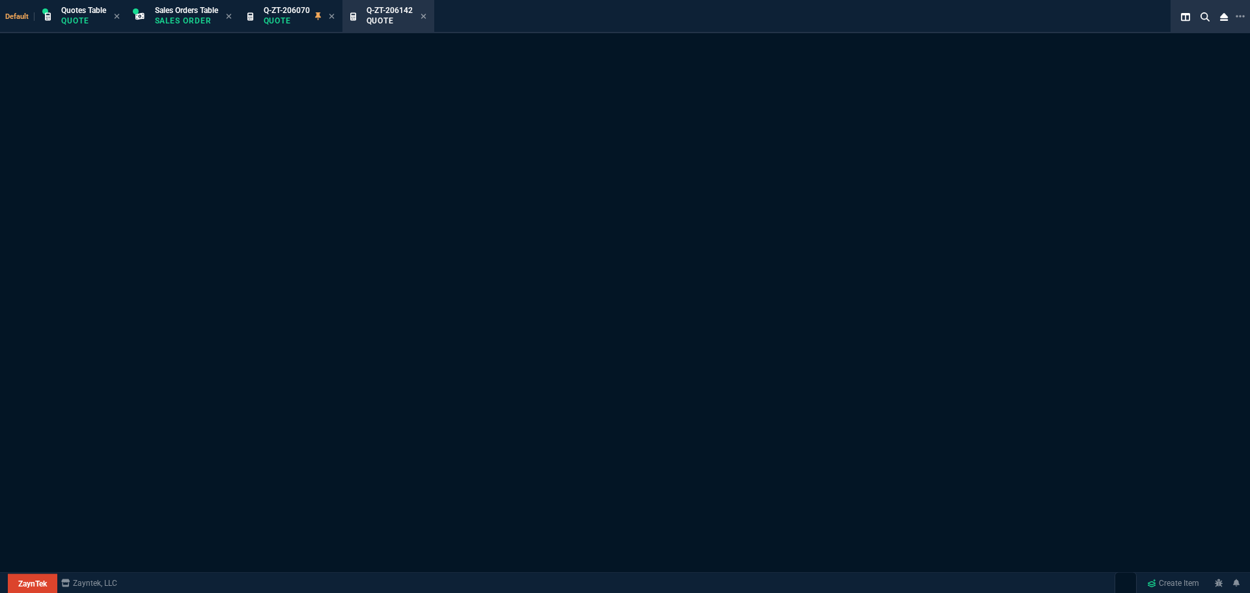
select select "4: SHAD"
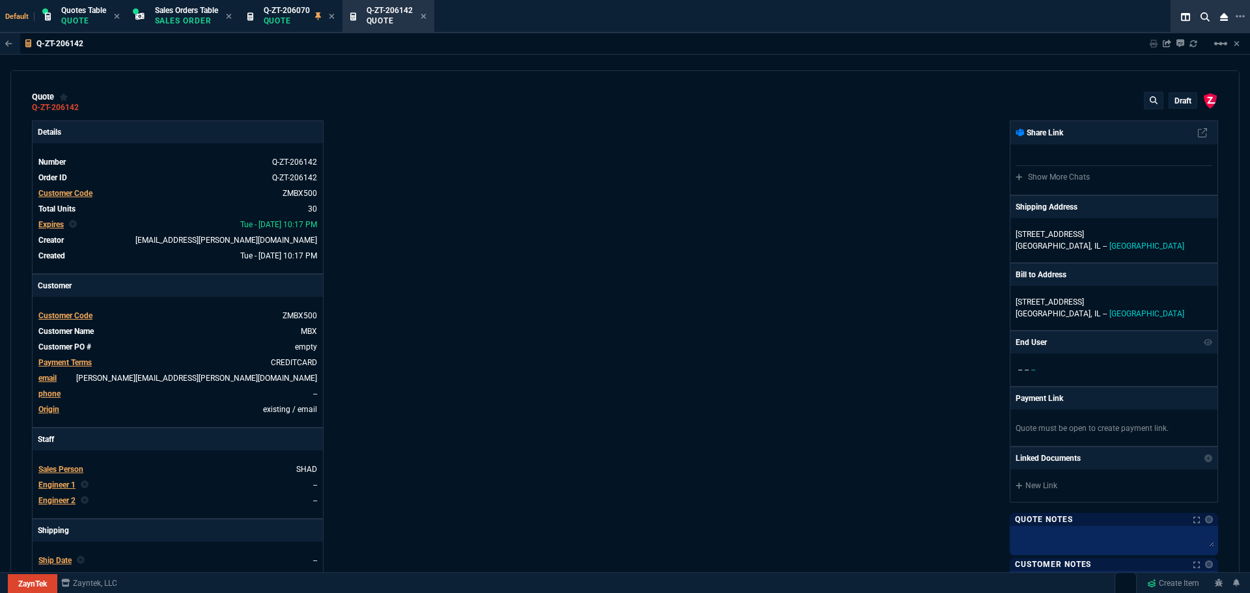
type input "208.19"
type input "58"
type input "7"
type input "94"
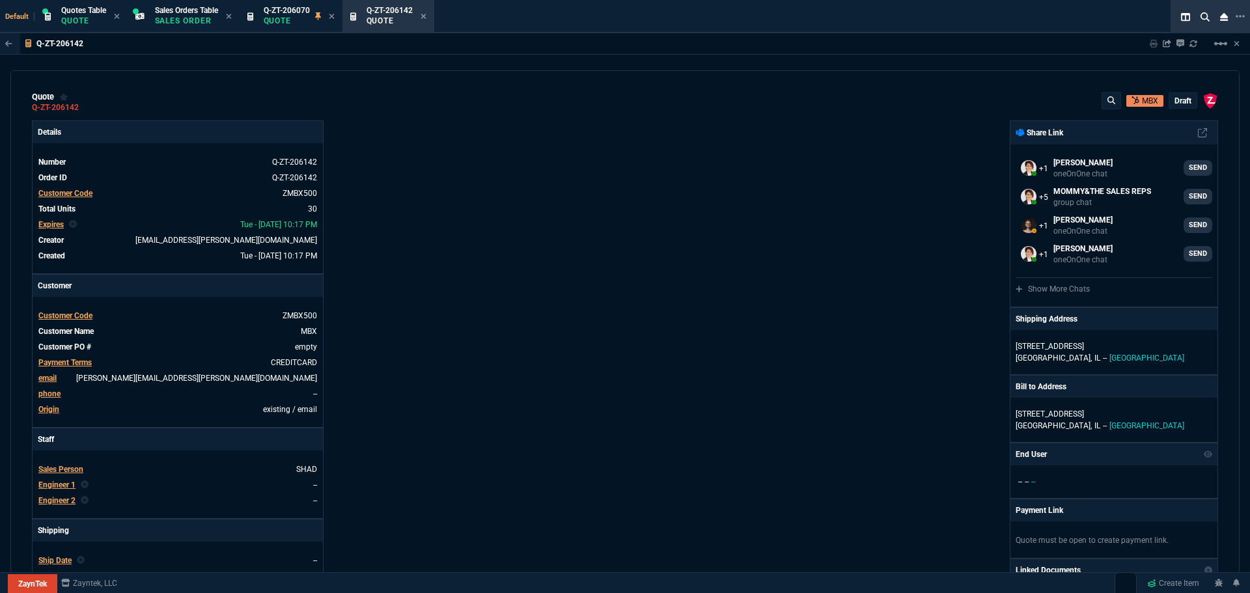
click at [1181, 100] on p "draft" at bounding box center [1183, 101] width 17 height 10
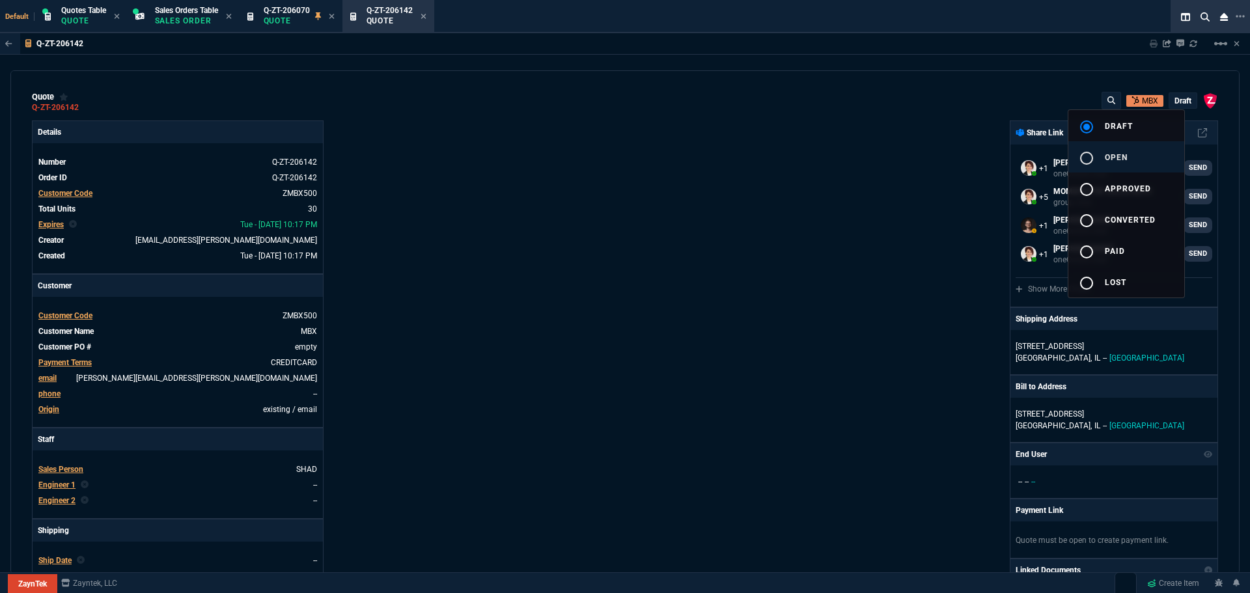
click at [1108, 158] on span "open" at bounding box center [1116, 157] width 23 height 9
type input "58"
type input "7"
type input "94"
click at [686, 221] on div at bounding box center [625, 296] width 1250 height 593
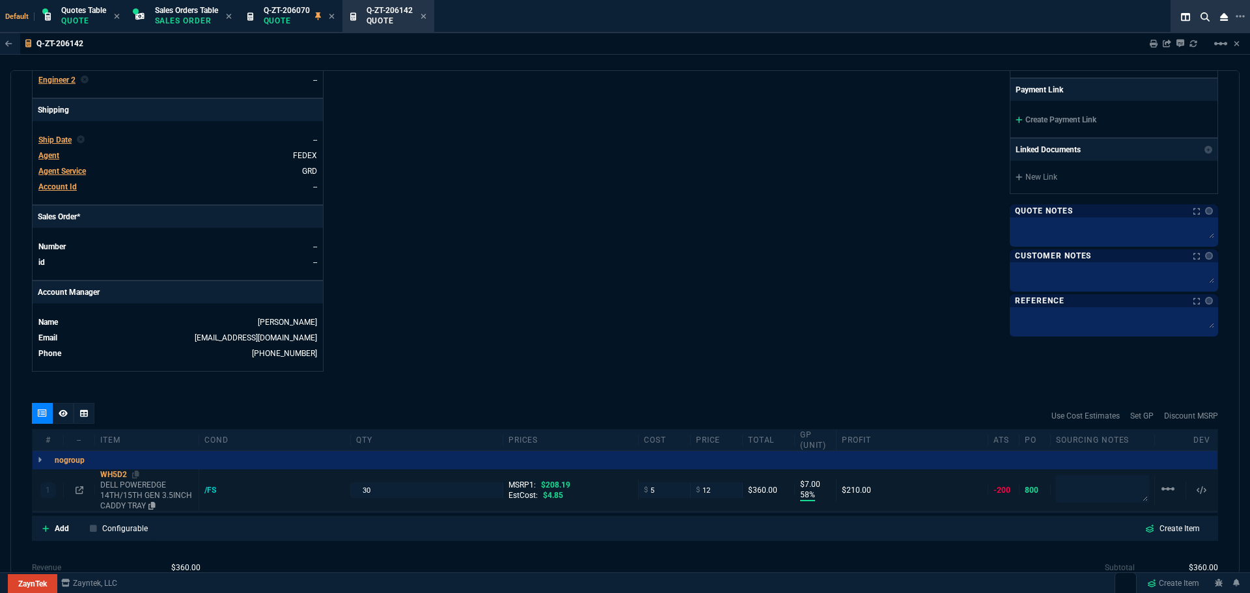
scroll to position [528, 0]
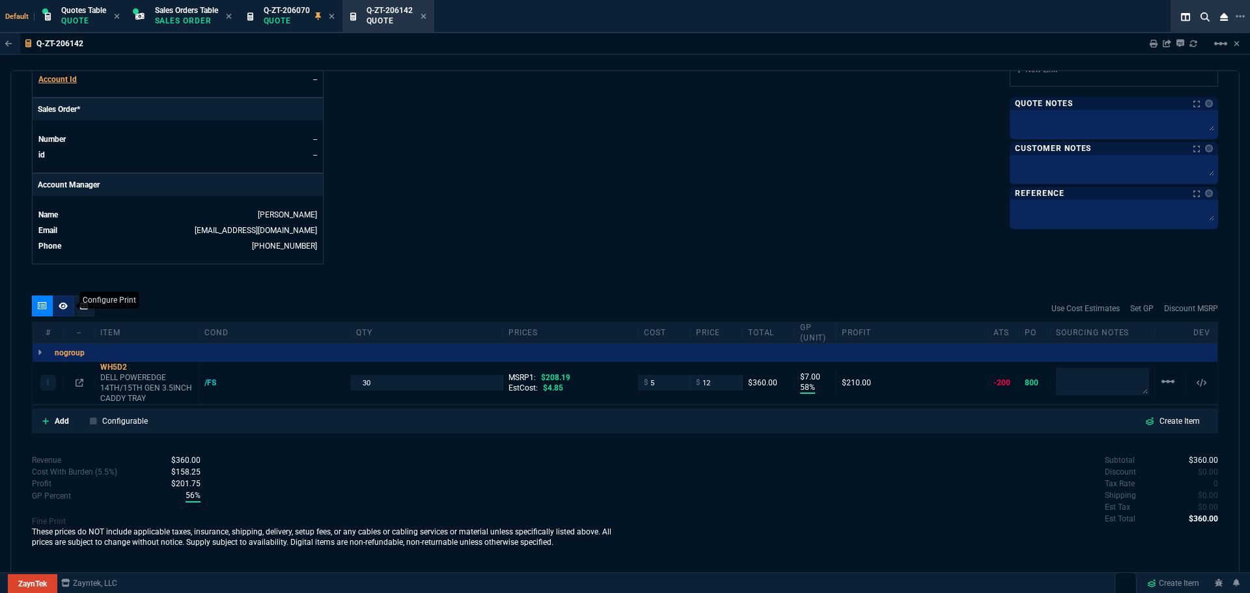
click at [63, 305] on icon at bounding box center [63, 306] width 9 height 8
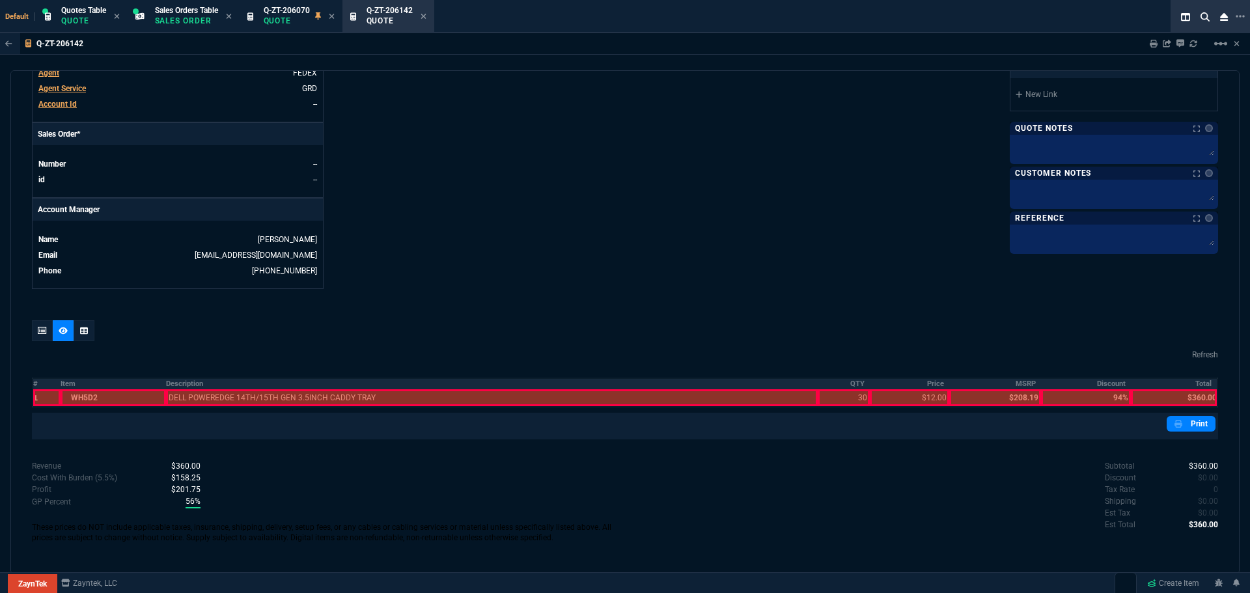
click at [36, 383] on th "#" at bounding box center [47, 383] width 28 height 11
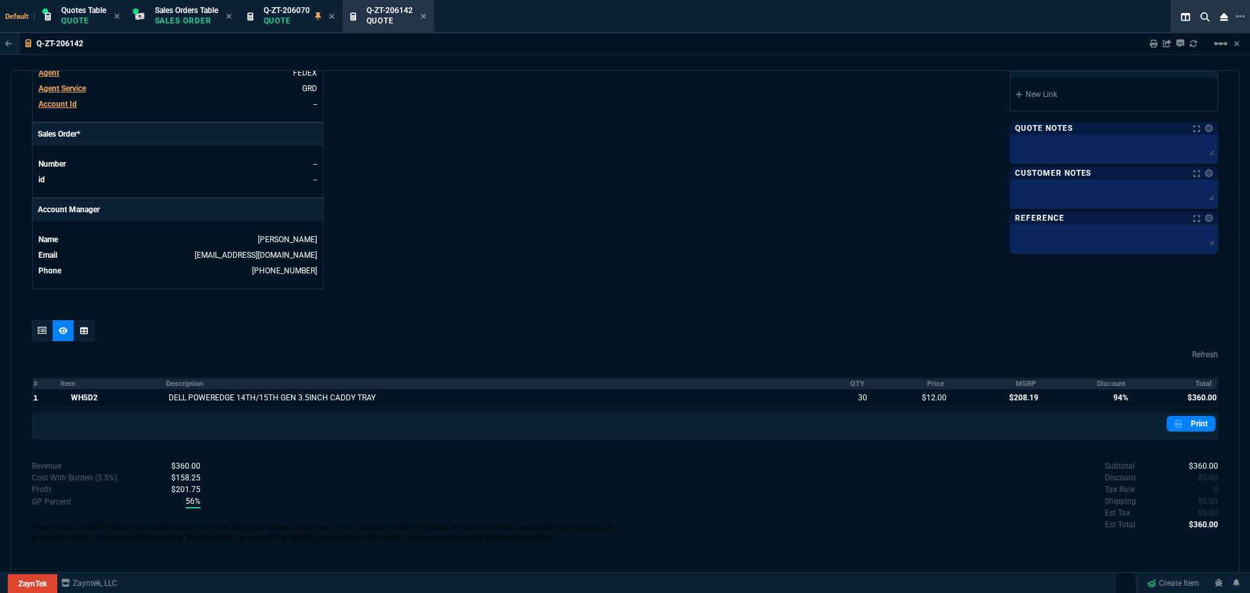
click at [1020, 387] on th "MSRP" at bounding box center [996, 383] width 92 height 11
click at [1107, 386] on th "Discount" at bounding box center [1086, 383] width 90 height 11
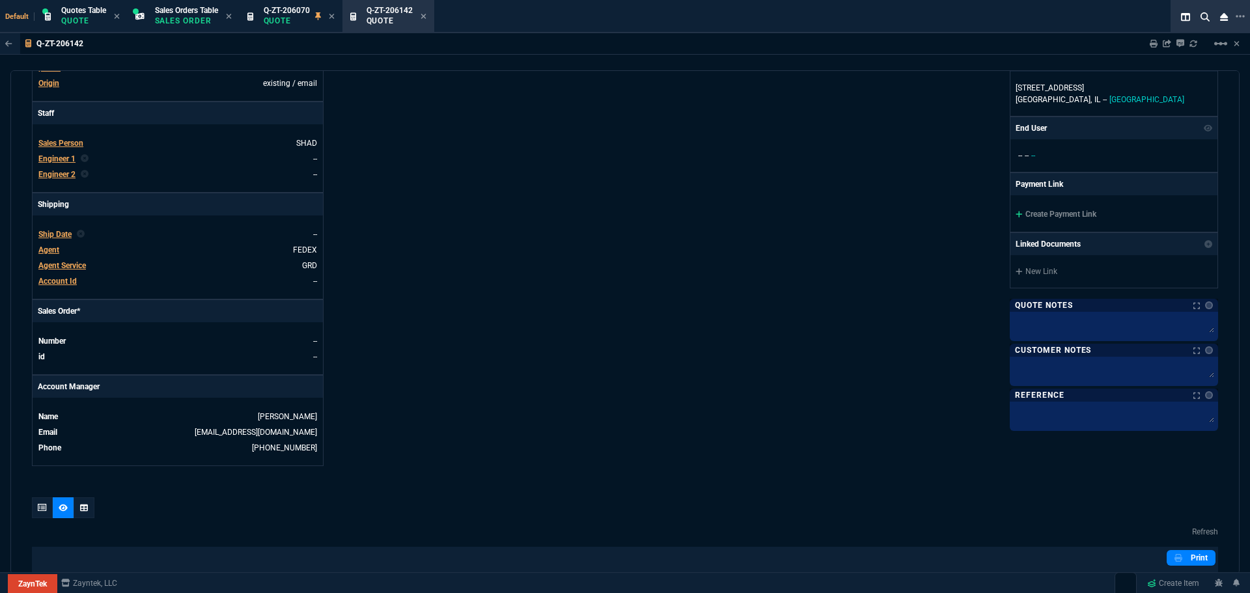
scroll to position [308, 0]
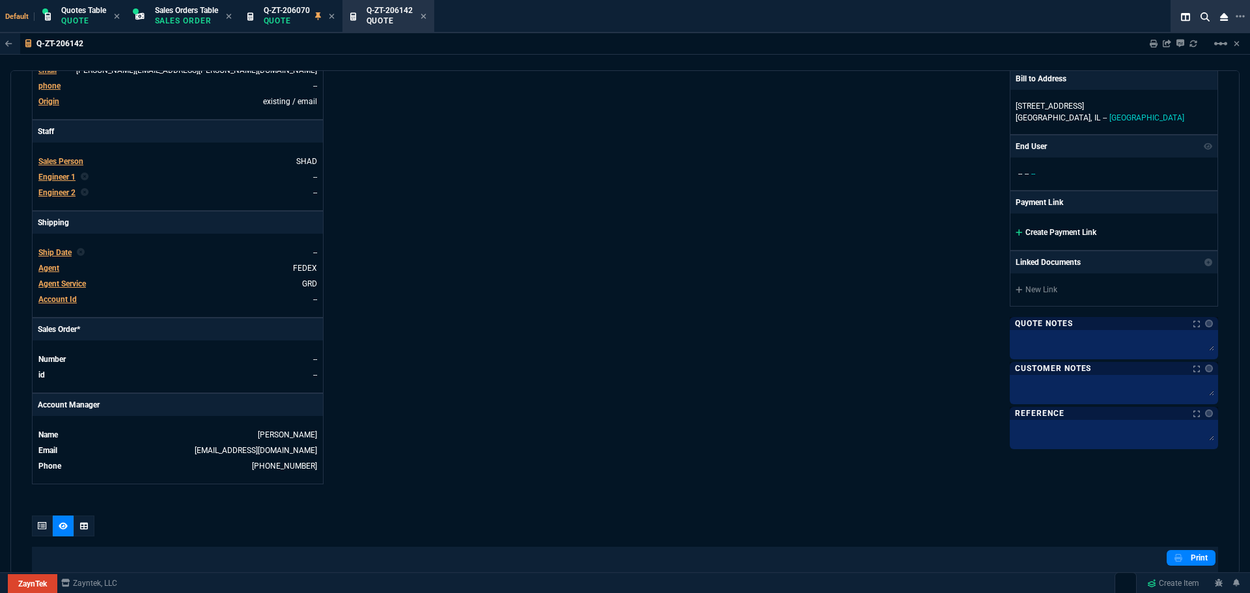
click at [1043, 235] on link "Create Payment Link" at bounding box center [1056, 232] width 81 height 9
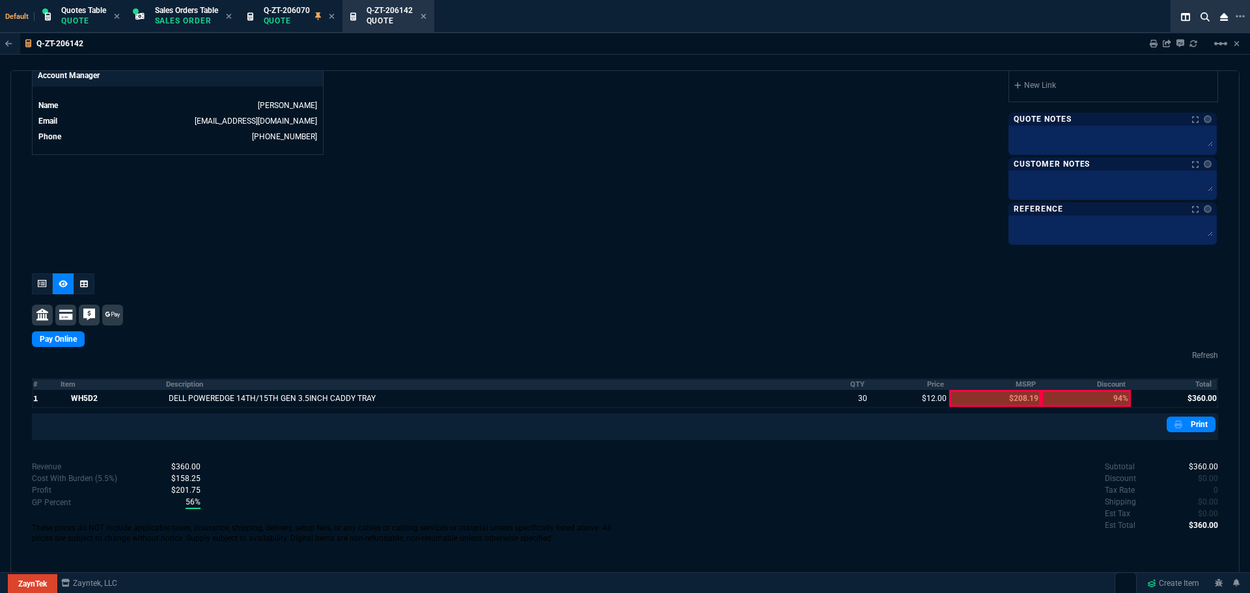
scroll to position [638, 0]
click at [1193, 423] on link "Print" at bounding box center [1191, 424] width 49 height 16
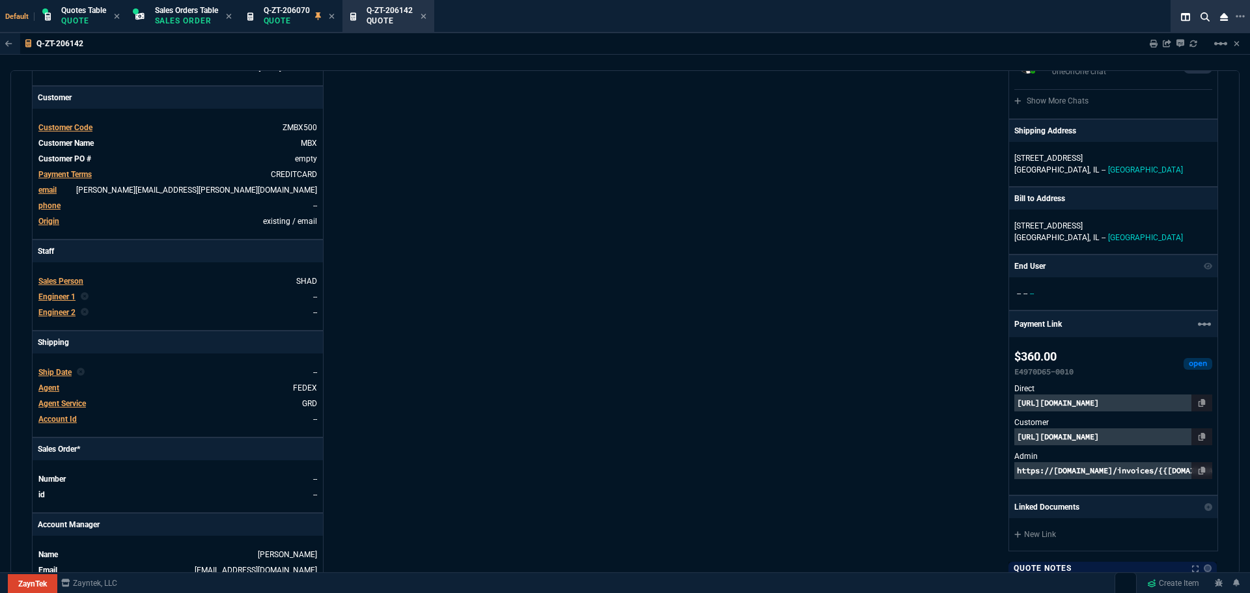
scroll to position [0, 0]
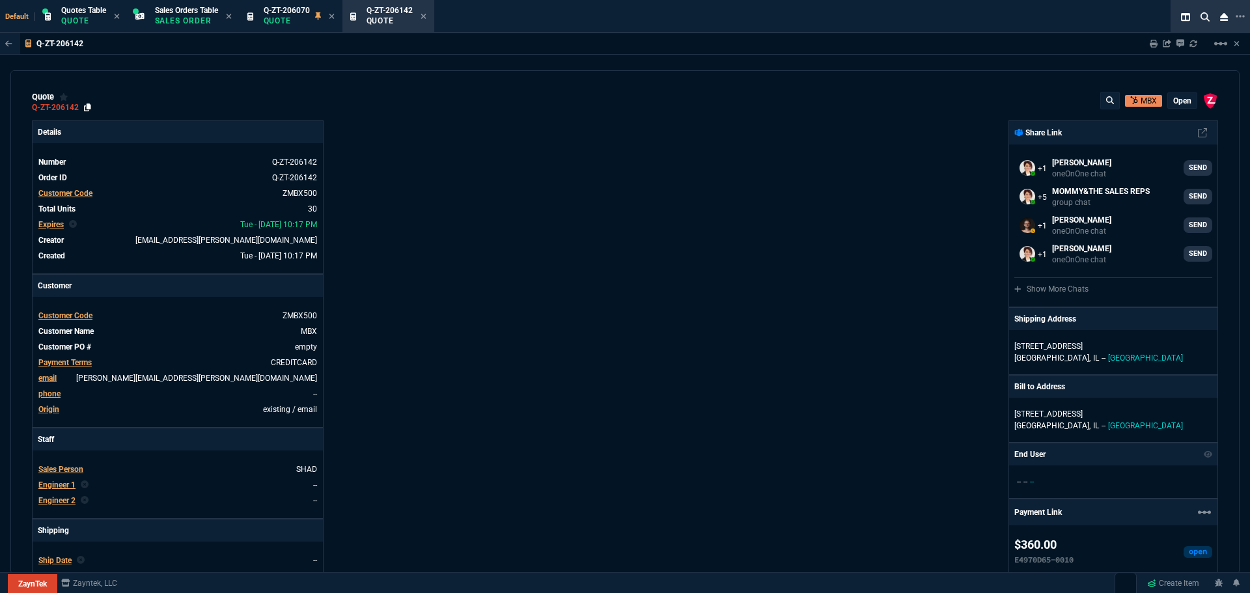
click at [89, 106] on icon at bounding box center [87, 108] width 7 height 8
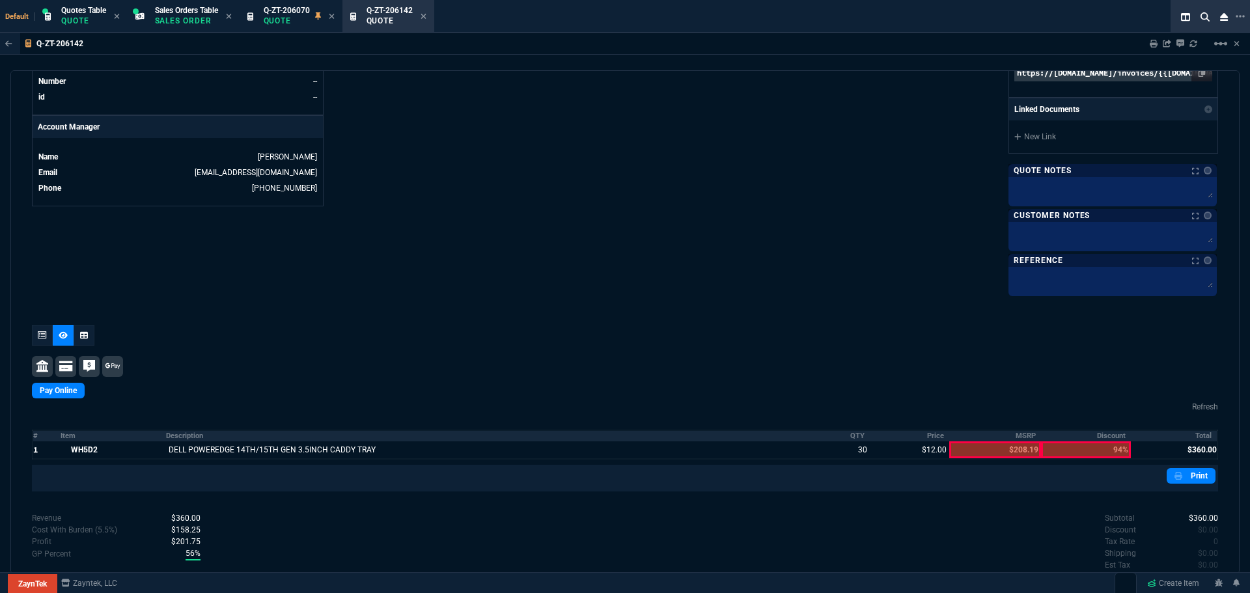
scroll to position [521, 0]
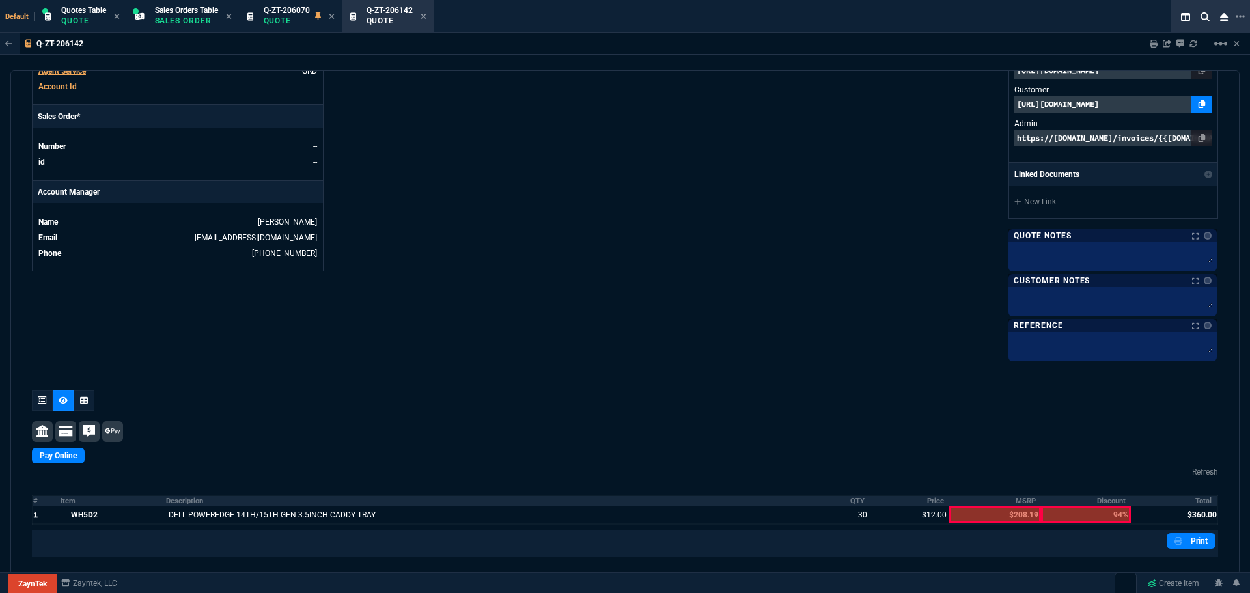
click at [1199, 101] on icon at bounding box center [1202, 104] width 7 height 8
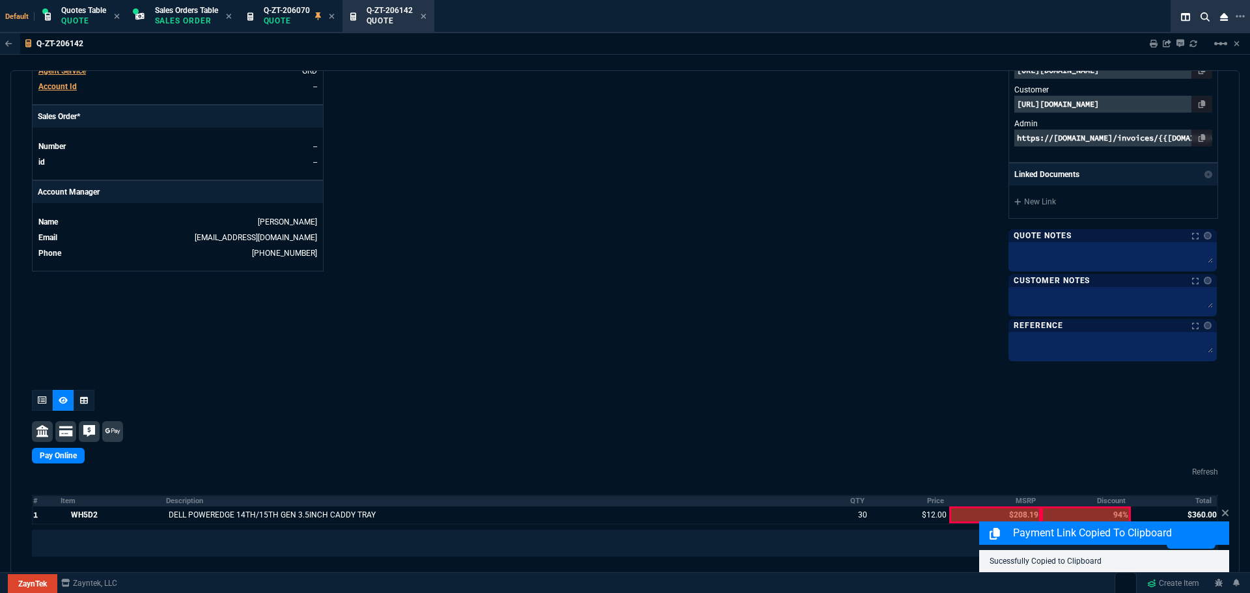
click at [1129, 106] on p "https://pay.zayntek.com/public/quotes/Q-ZT-206142/checkout" at bounding box center [1114, 104] width 198 height 17
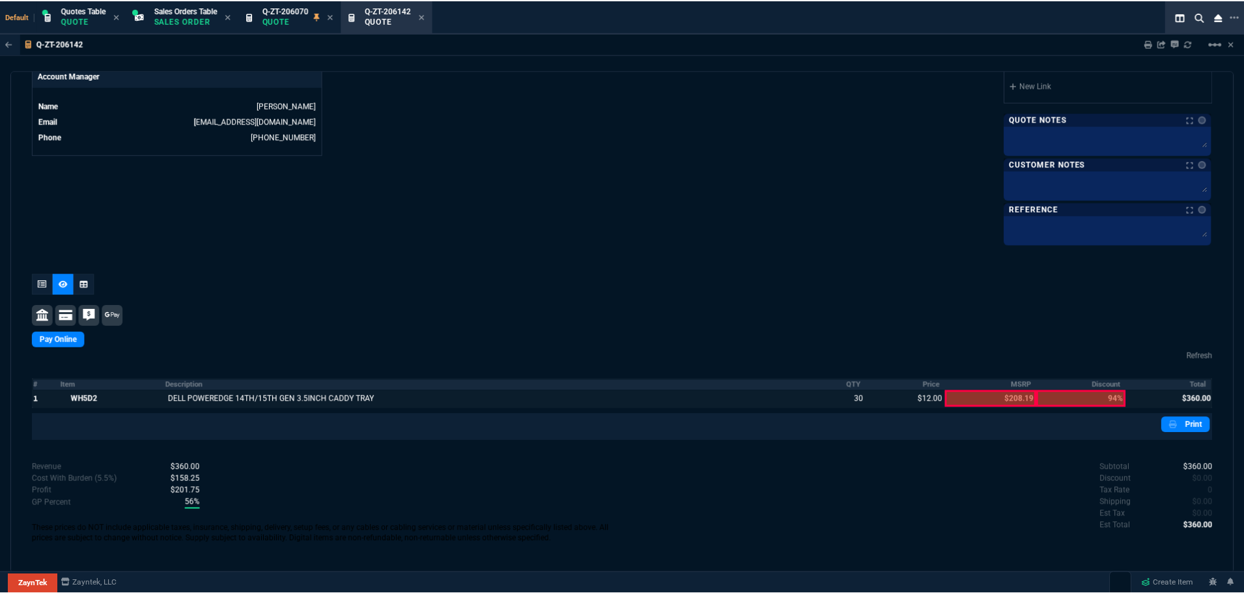
scroll to position [638, 0]
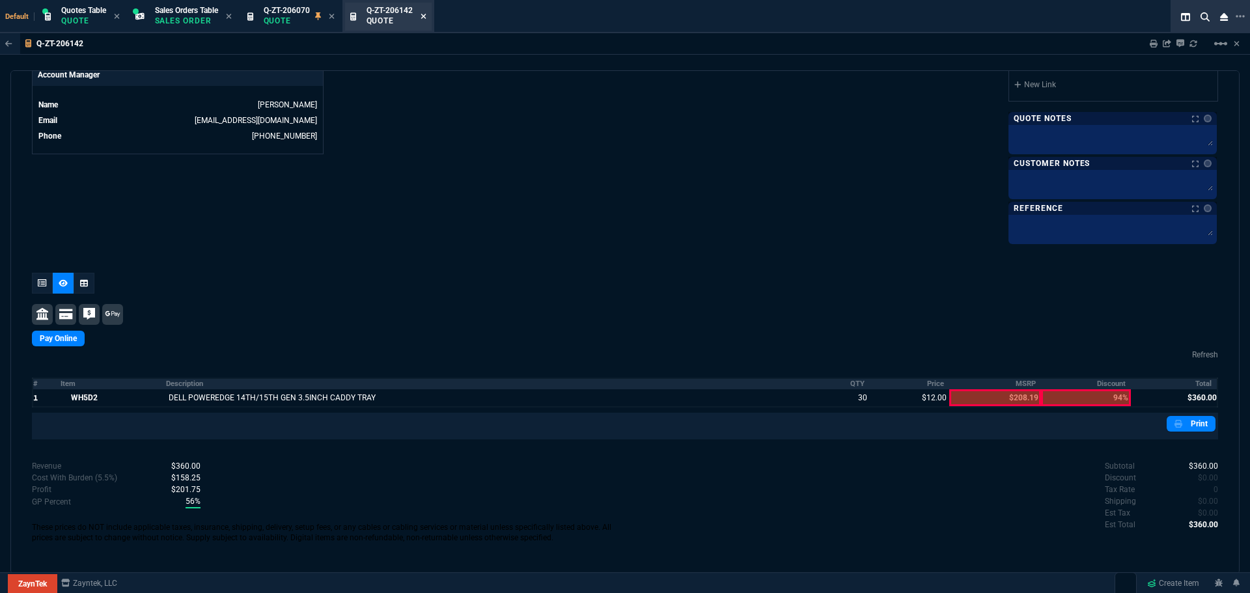
click at [426, 18] on icon at bounding box center [423, 16] width 5 height 5
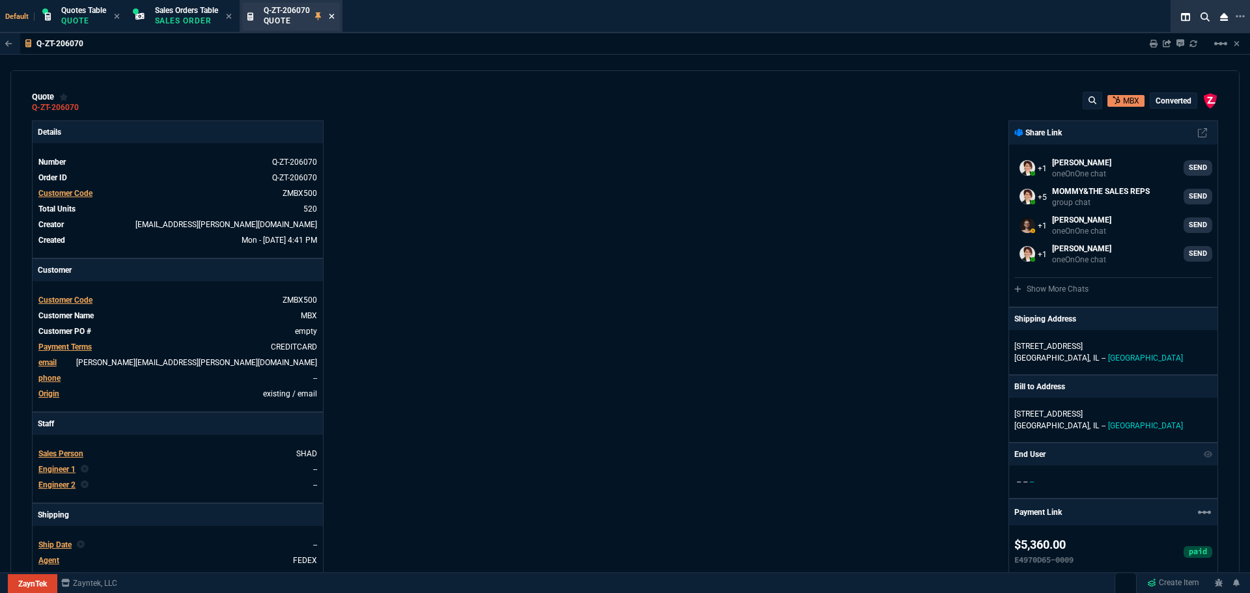
click at [335, 14] on icon at bounding box center [332, 16] width 6 height 8
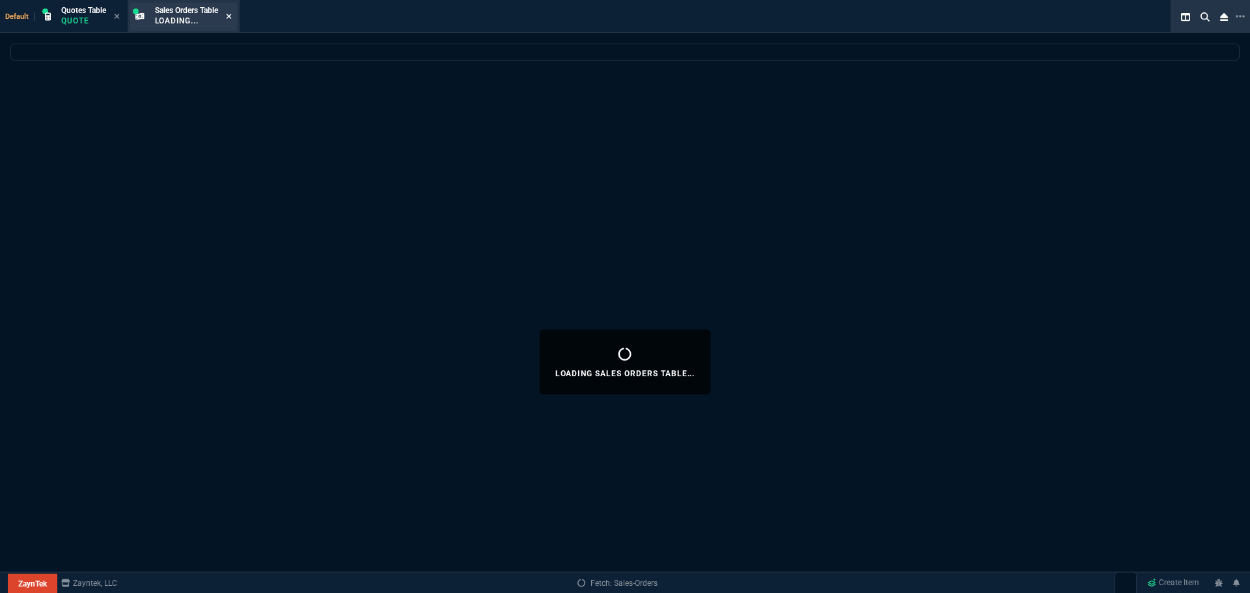
select select
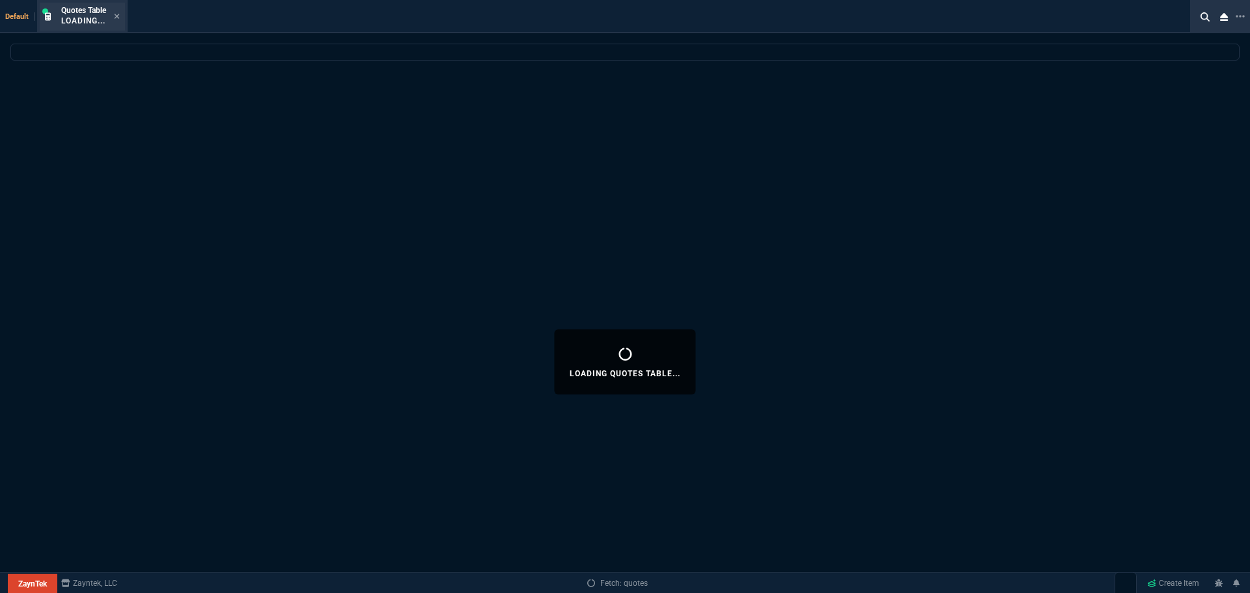
select select
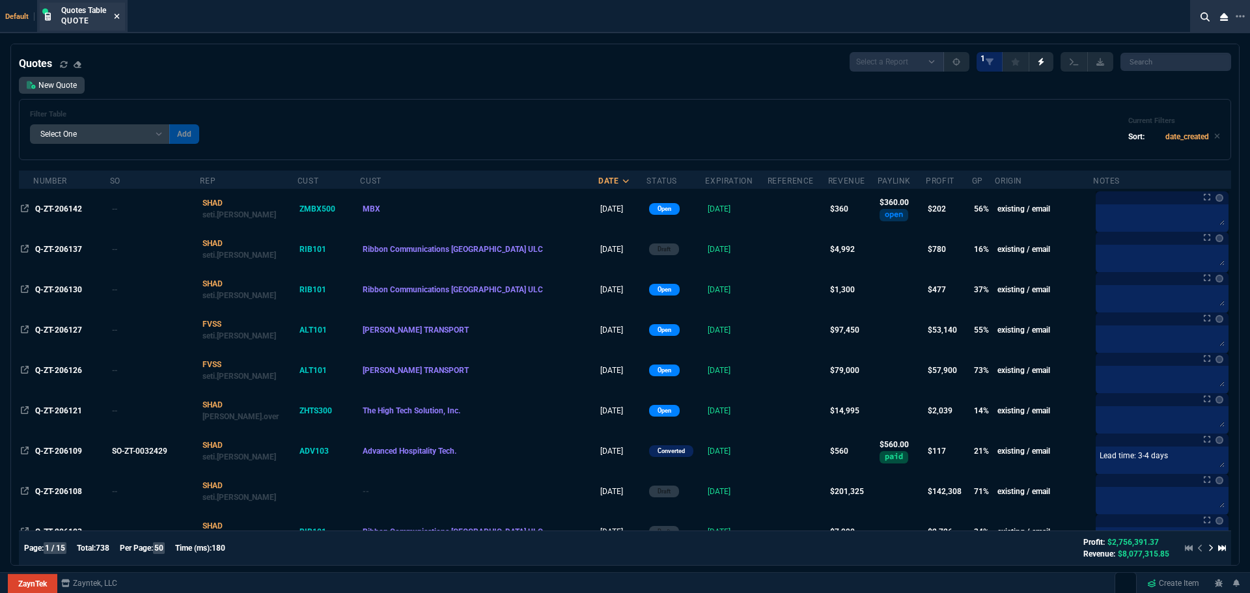
click at [116, 17] on icon at bounding box center [117, 16] width 6 height 8
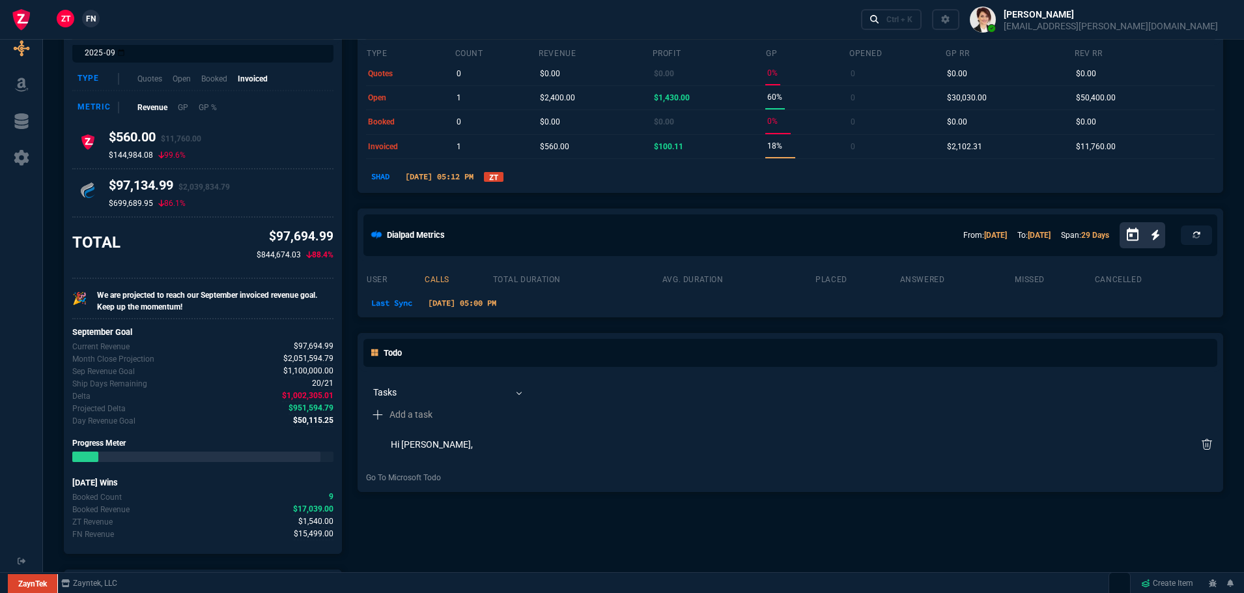
scroll to position [0, 0]
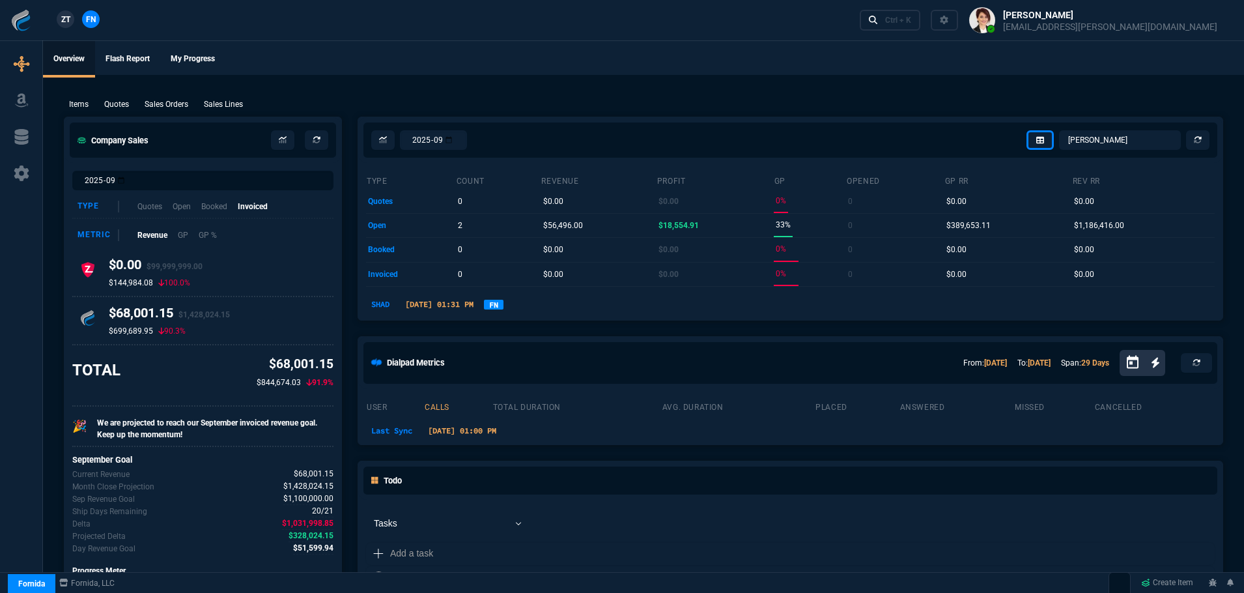
select select "4: SHAD"
select select
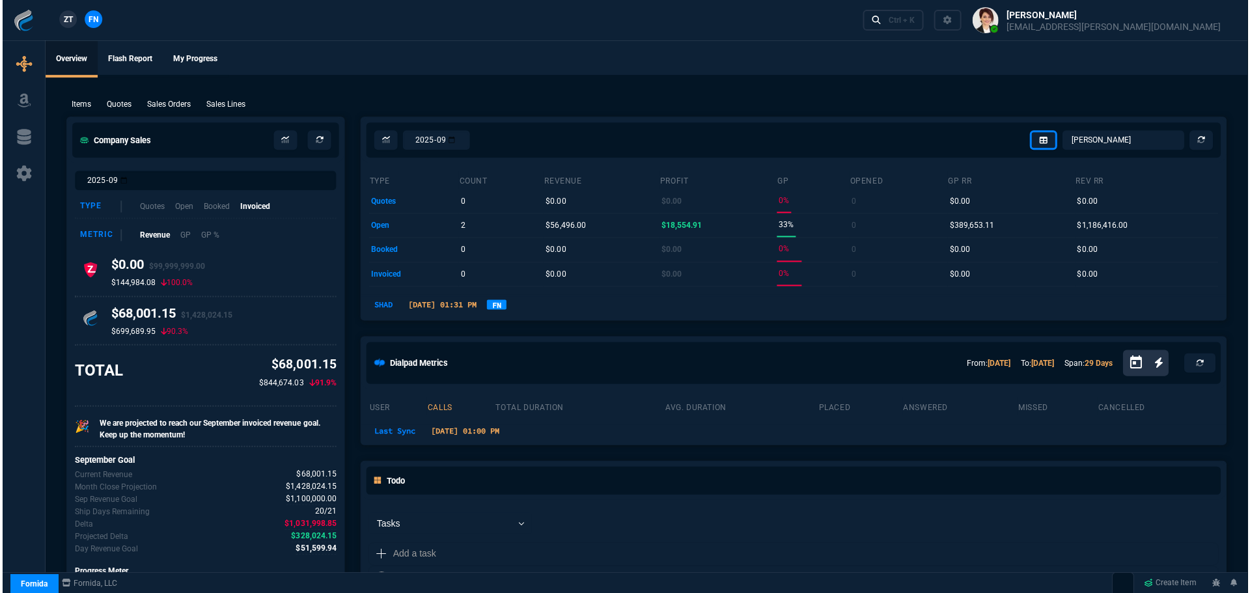
scroll to position [749, 0]
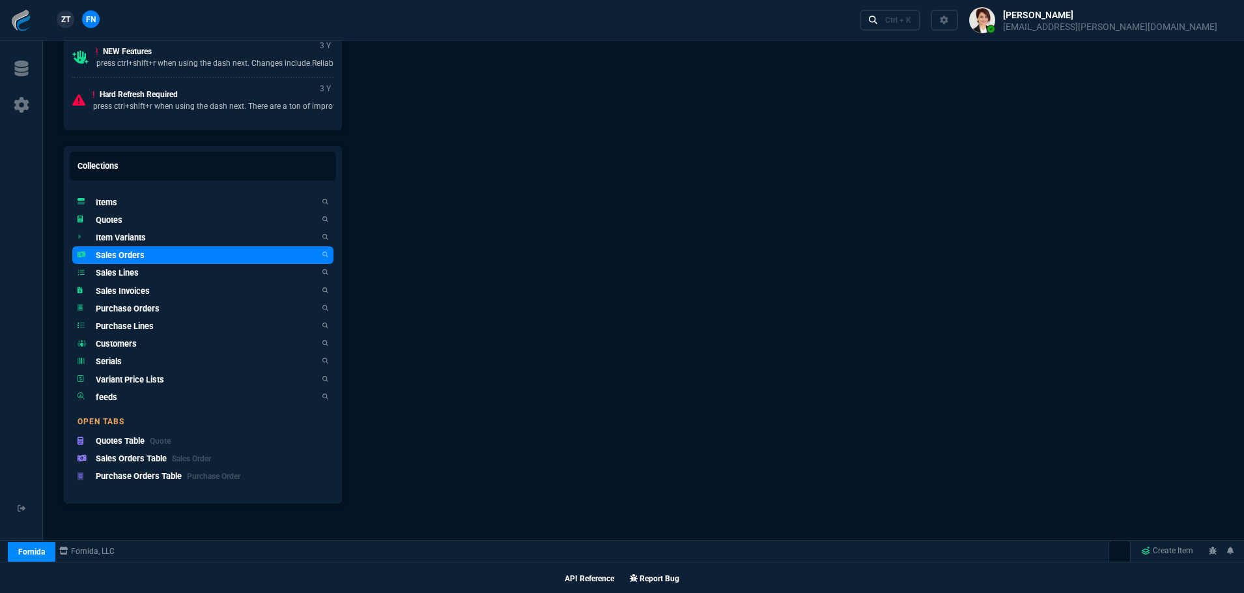
click at [110, 251] on h5 "Sales Orders" at bounding box center [120, 255] width 49 height 12
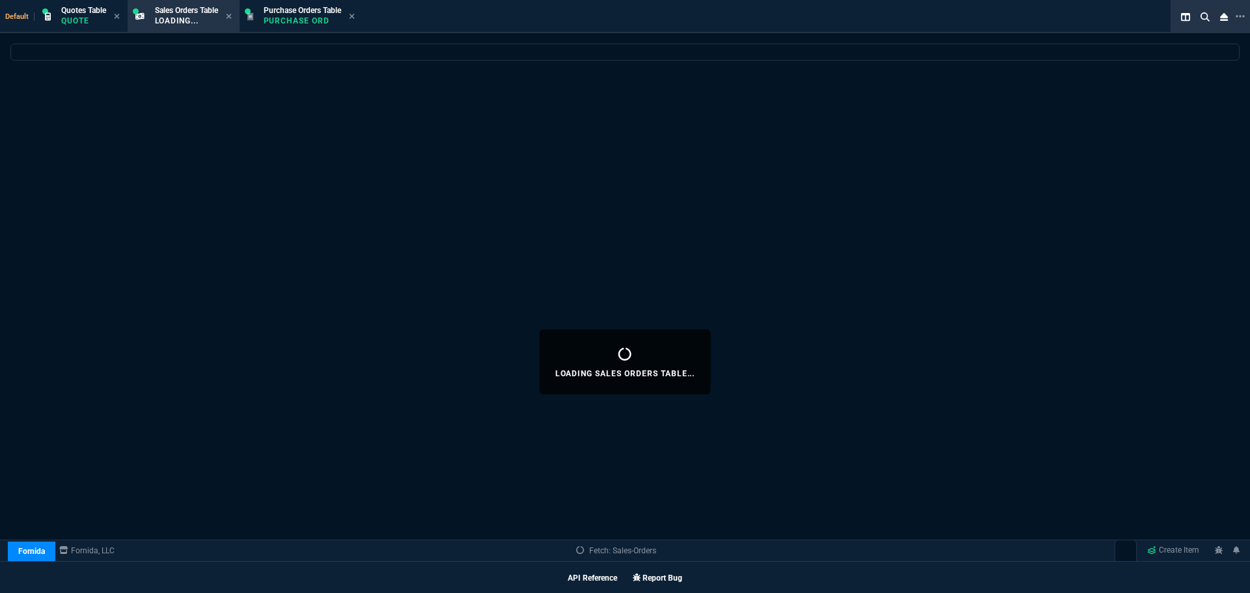
select select
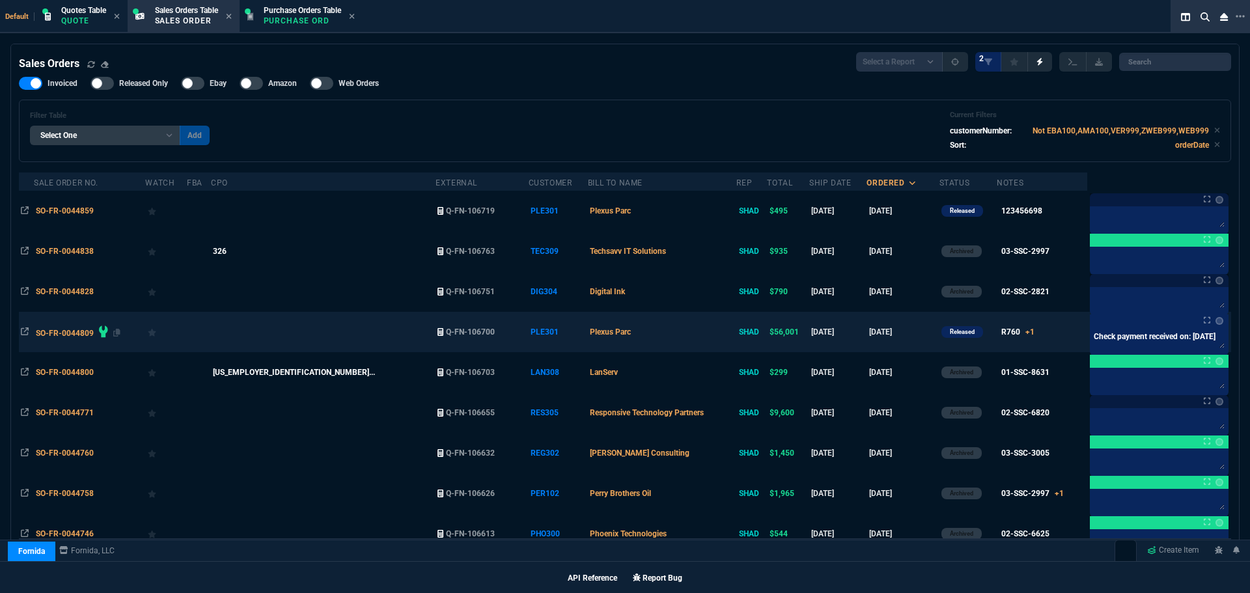
click at [67, 333] on span "SO-FR-0044809" at bounding box center [65, 333] width 58 height 9
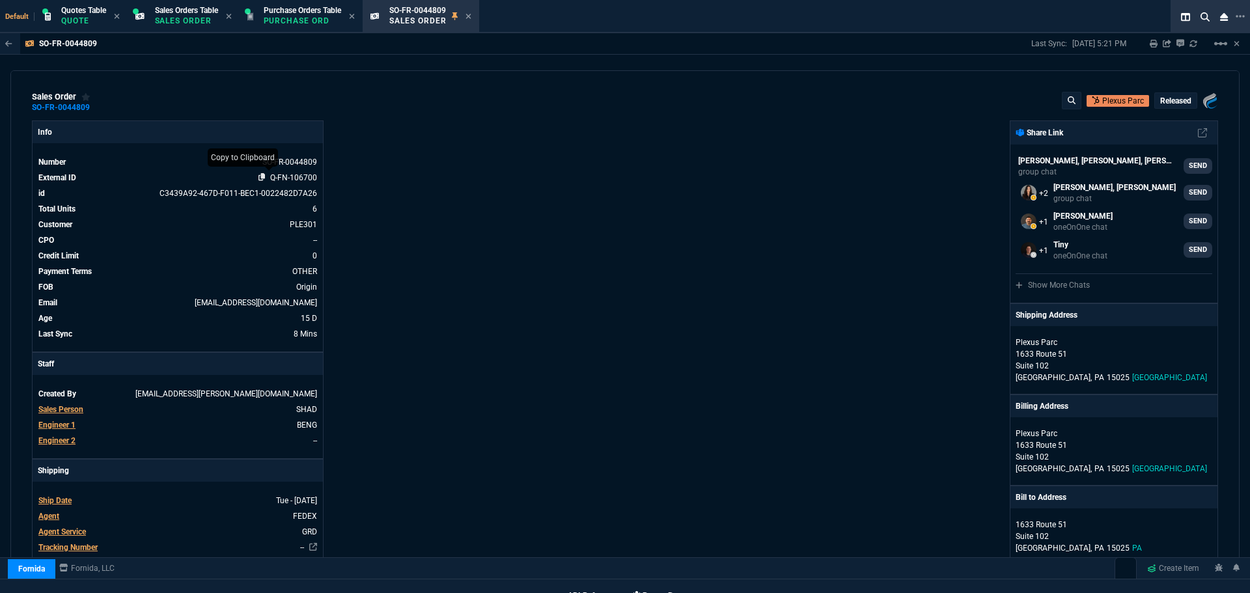
click at [259, 177] on icon at bounding box center [262, 177] width 7 height 8
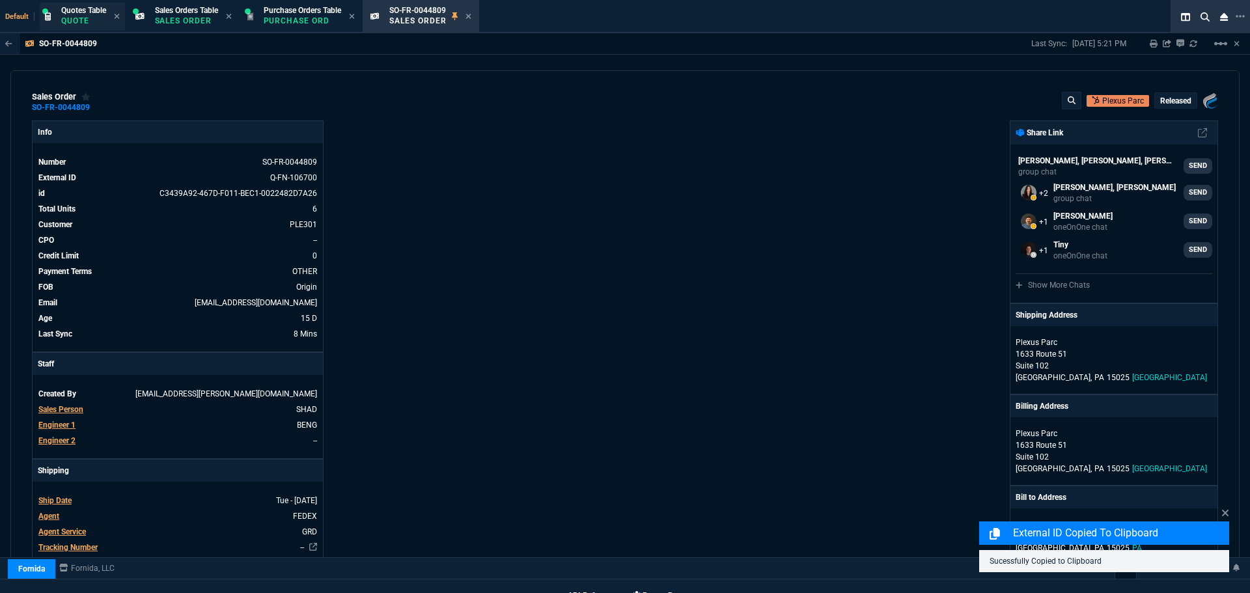
click at [95, 16] on p "Quote" at bounding box center [83, 21] width 45 height 10
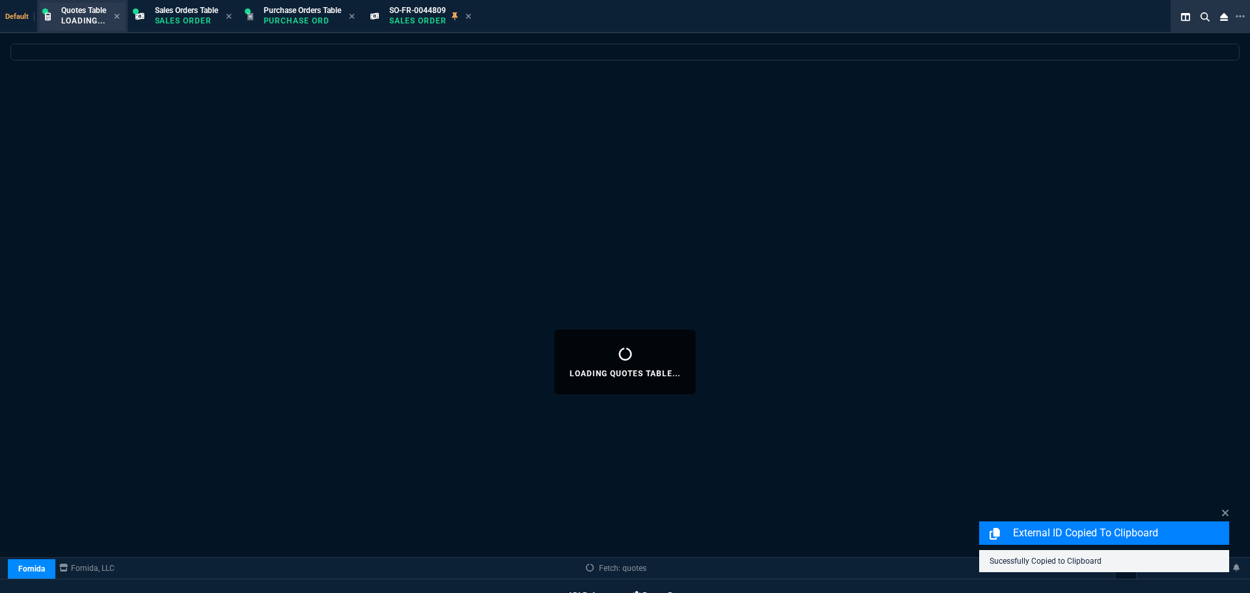
select select
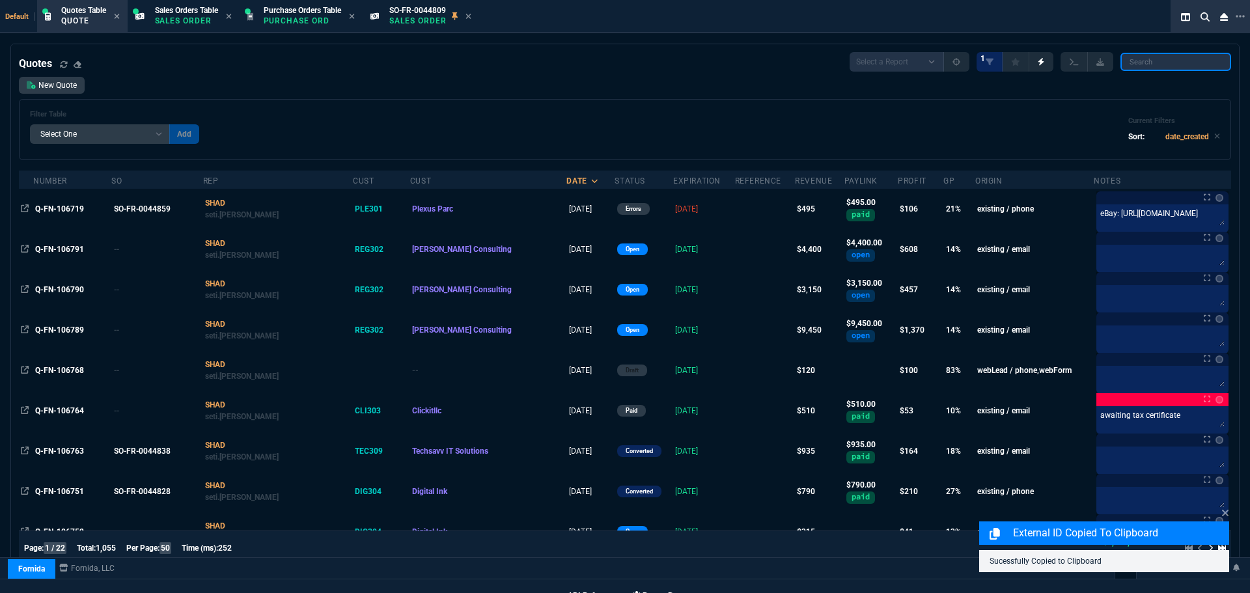
click at [1148, 64] on input "search" at bounding box center [1176, 62] width 111 height 18
paste input "Q-FN-106700"
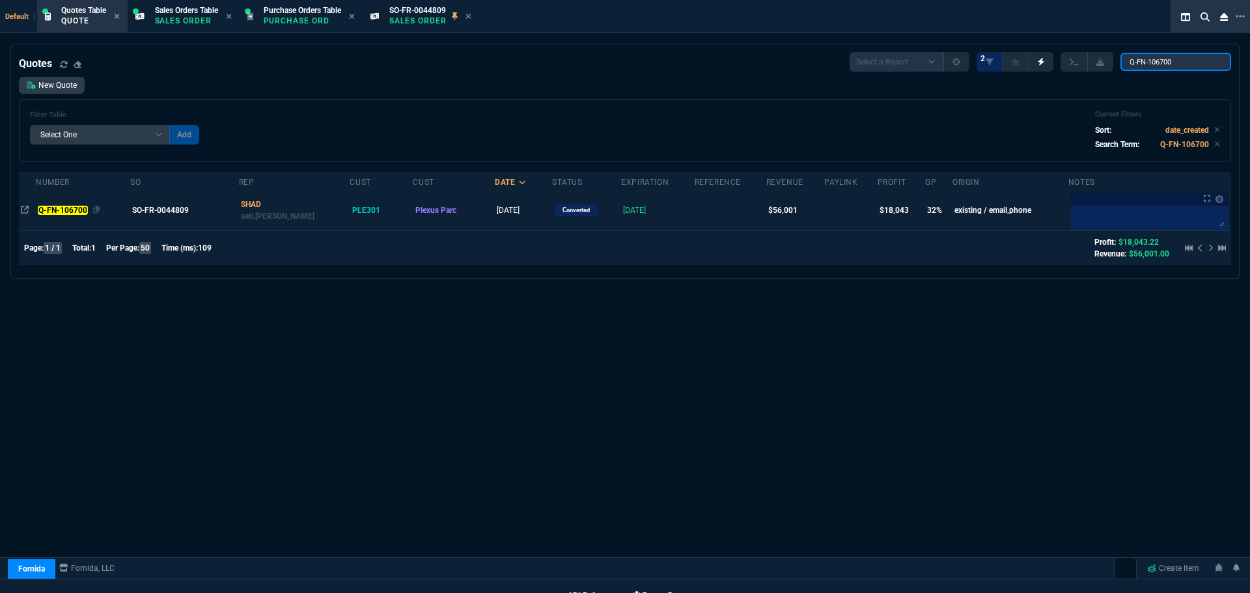
type input "Q-FN-106700"
click at [74, 209] on mark "Q-FN-106700" at bounding box center [62, 210] width 49 height 9
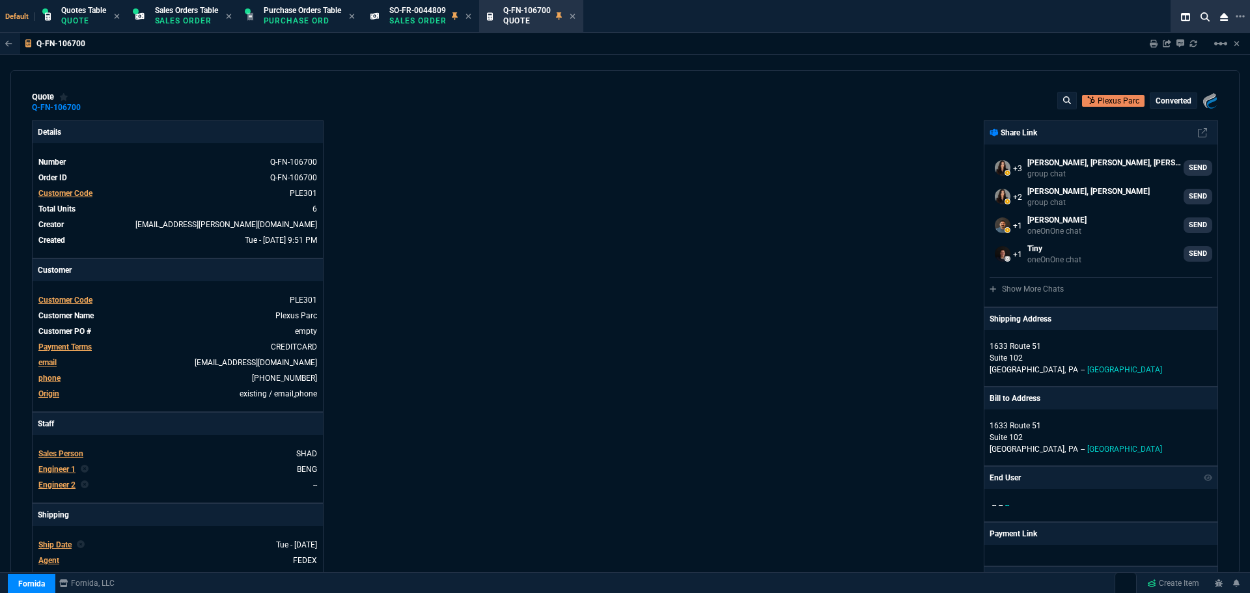
select select "4: SHAD"
